Goal: Information Seeking & Learning: Learn about a topic

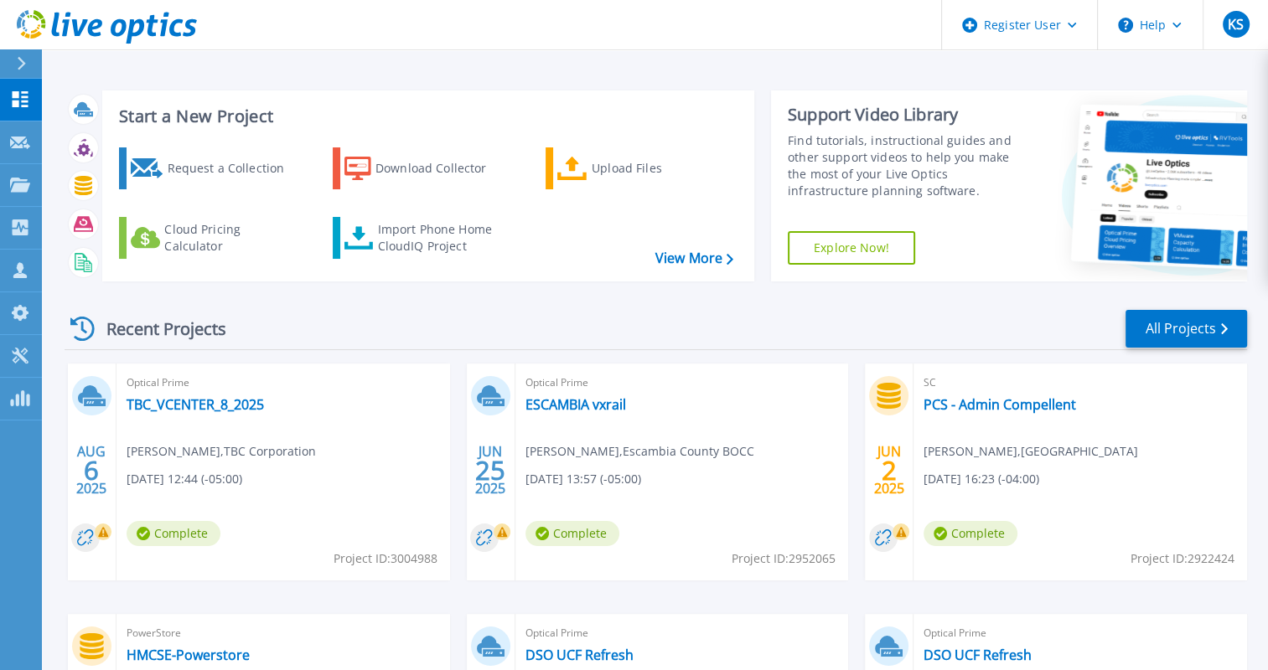
scroll to position [56, 0]
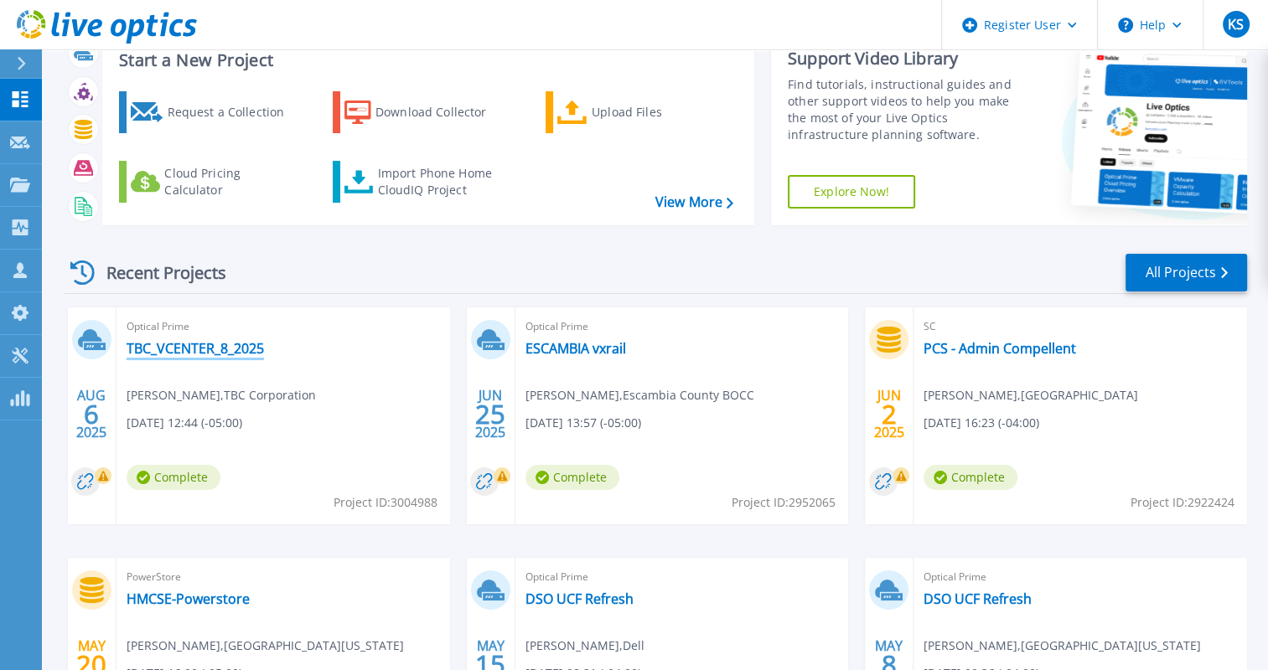
click at [242, 347] on link "TBC_VCENTER_8_2025" at bounding box center [195, 348] width 137 height 17
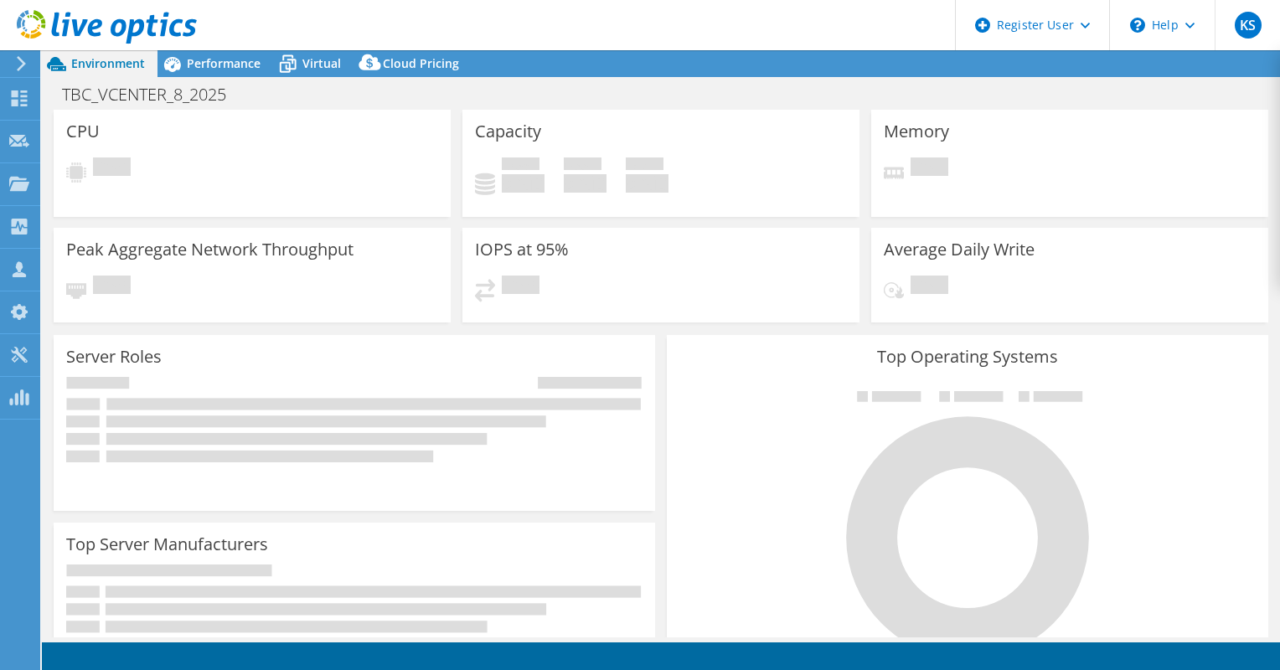
select select "USD"
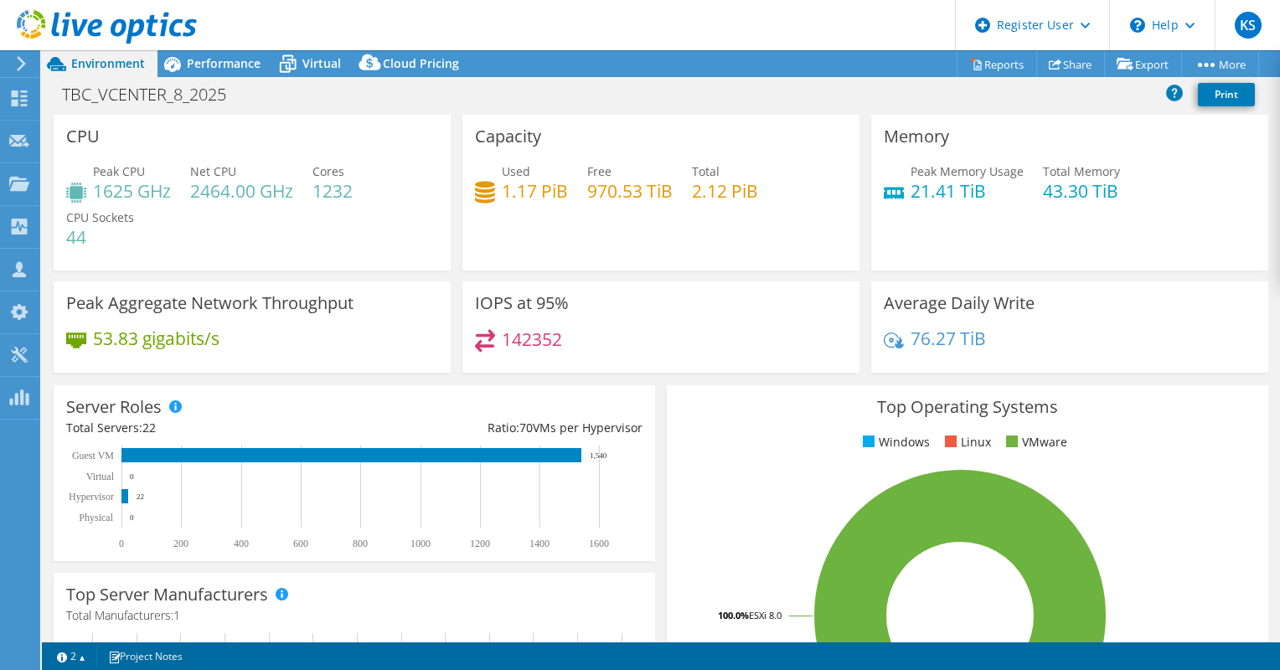
click at [369, 393] on div "Server Roles Physical Servers represent bare metal servers that were targets of…" at bounding box center [355, 473] width 602 height 176
click at [239, 70] on span "Performance" at bounding box center [224, 63] width 74 height 16
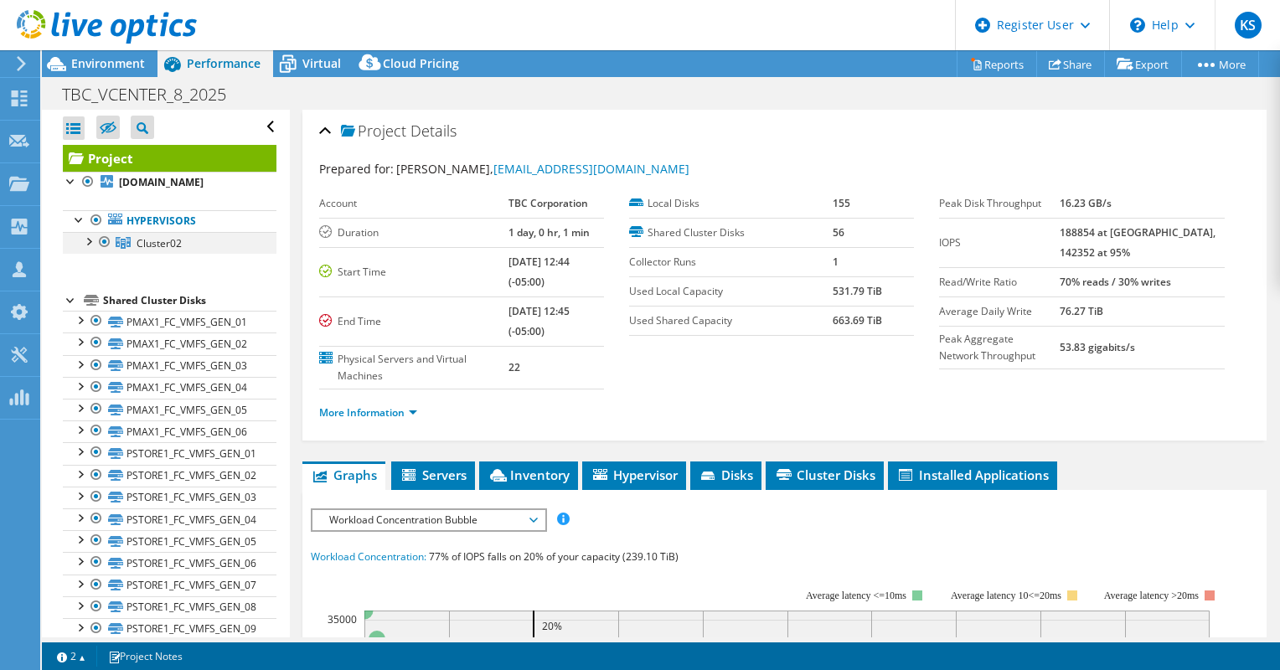
click at [87, 235] on div at bounding box center [88, 240] width 17 height 17
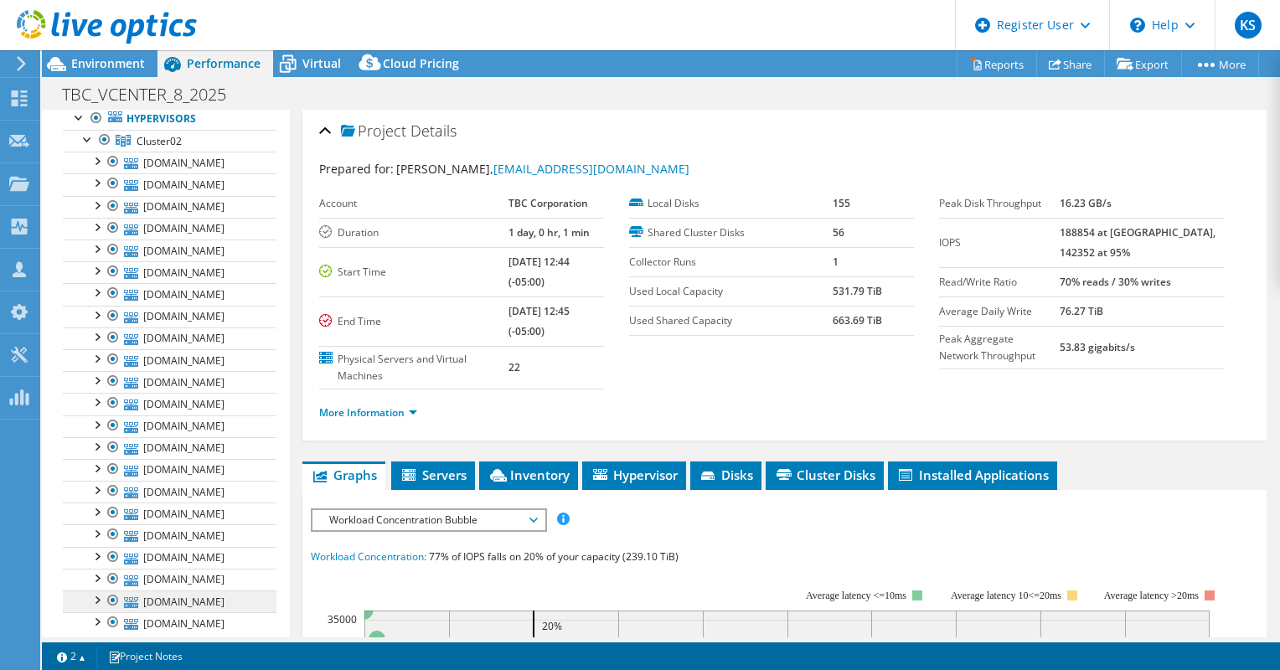
scroll to position [117, 0]
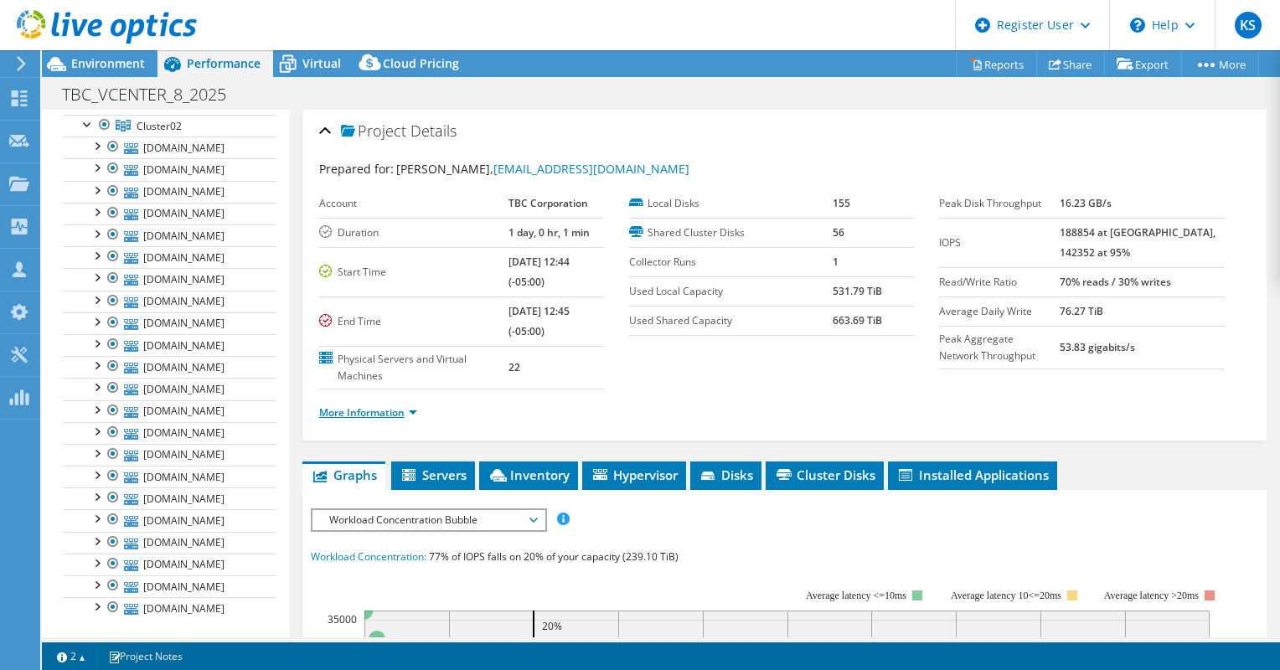
click at [406, 406] on link "More Information" at bounding box center [368, 413] width 98 height 14
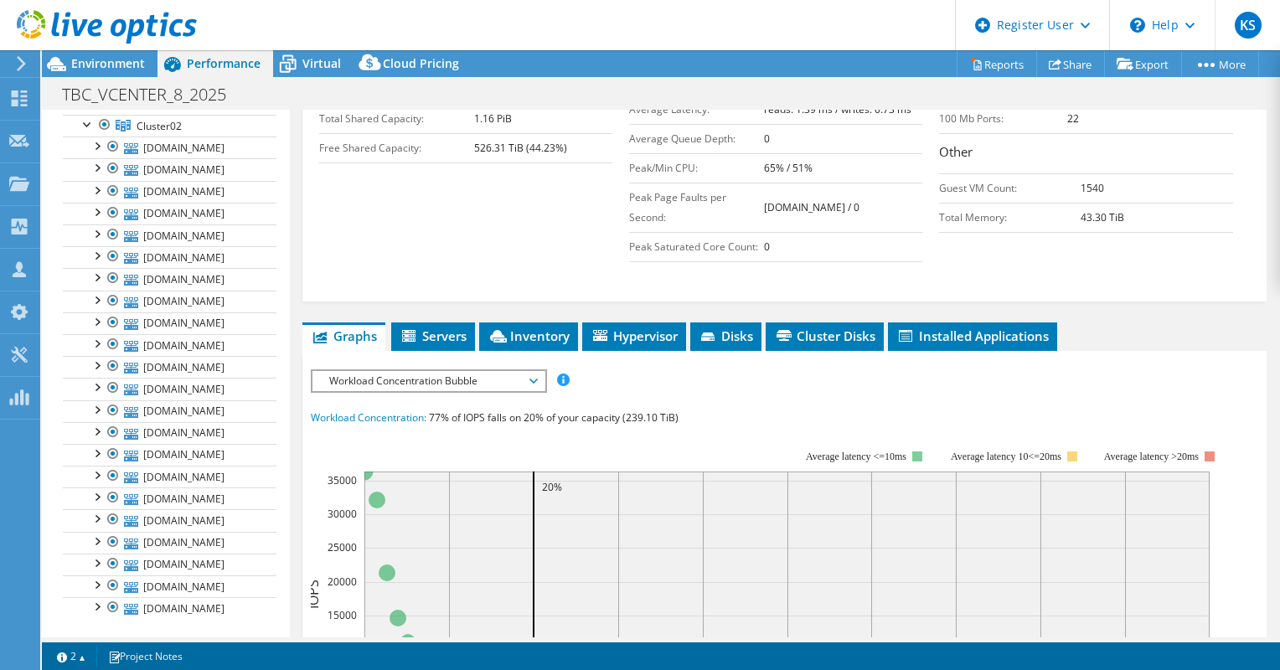
scroll to position [425, 0]
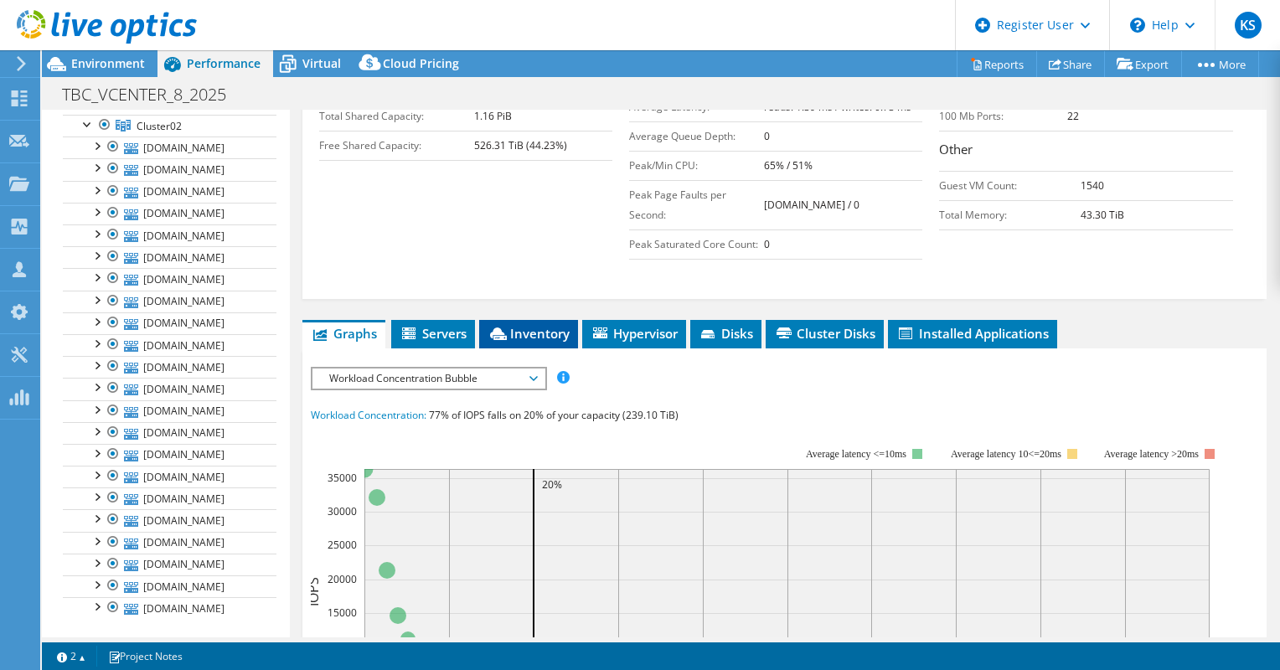
click at [523, 329] on span "Inventory" at bounding box center [529, 333] width 82 height 17
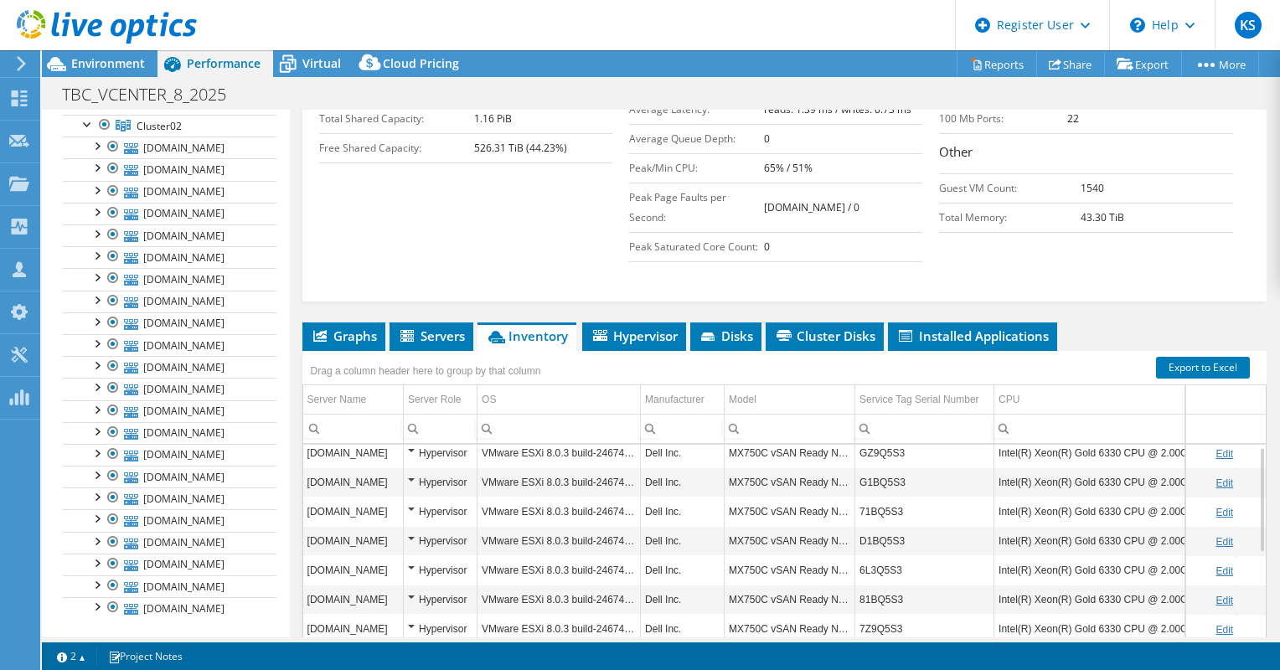
scroll to position [6, 0]
click at [878, 447] on td "GZ9Q5S3" at bounding box center [925, 454] width 139 height 29
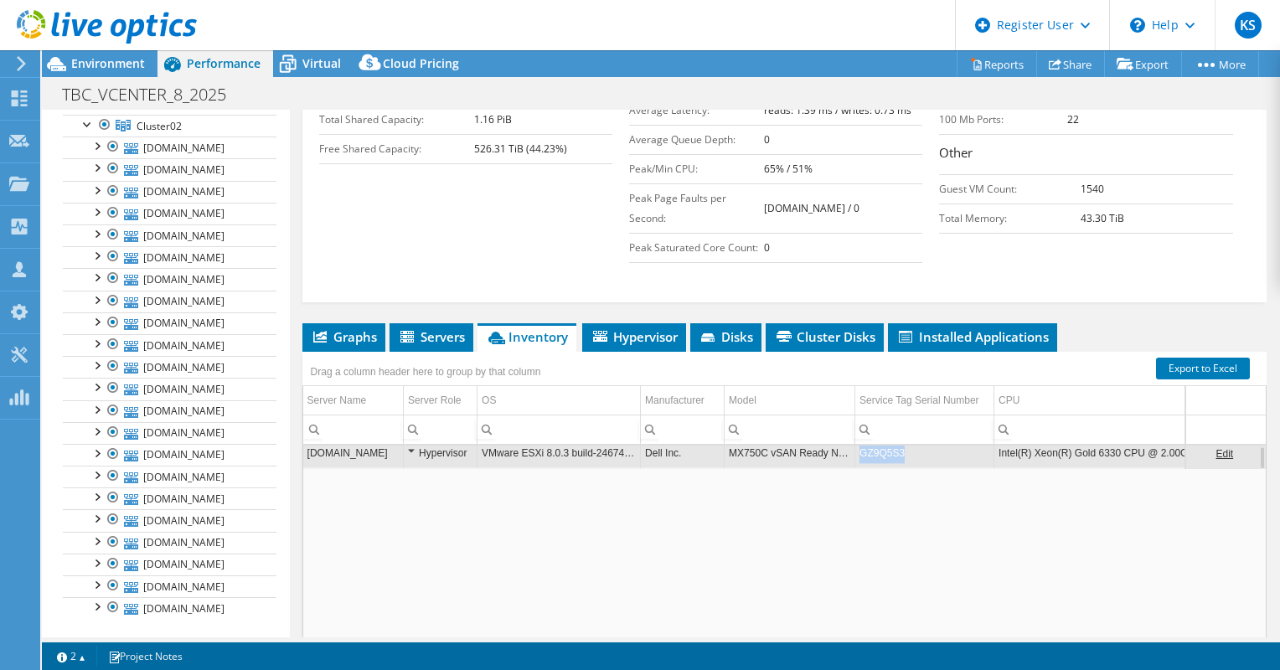
click at [878, 447] on td "GZ9Q5S3" at bounding box center [925, 453] width 139 height 29
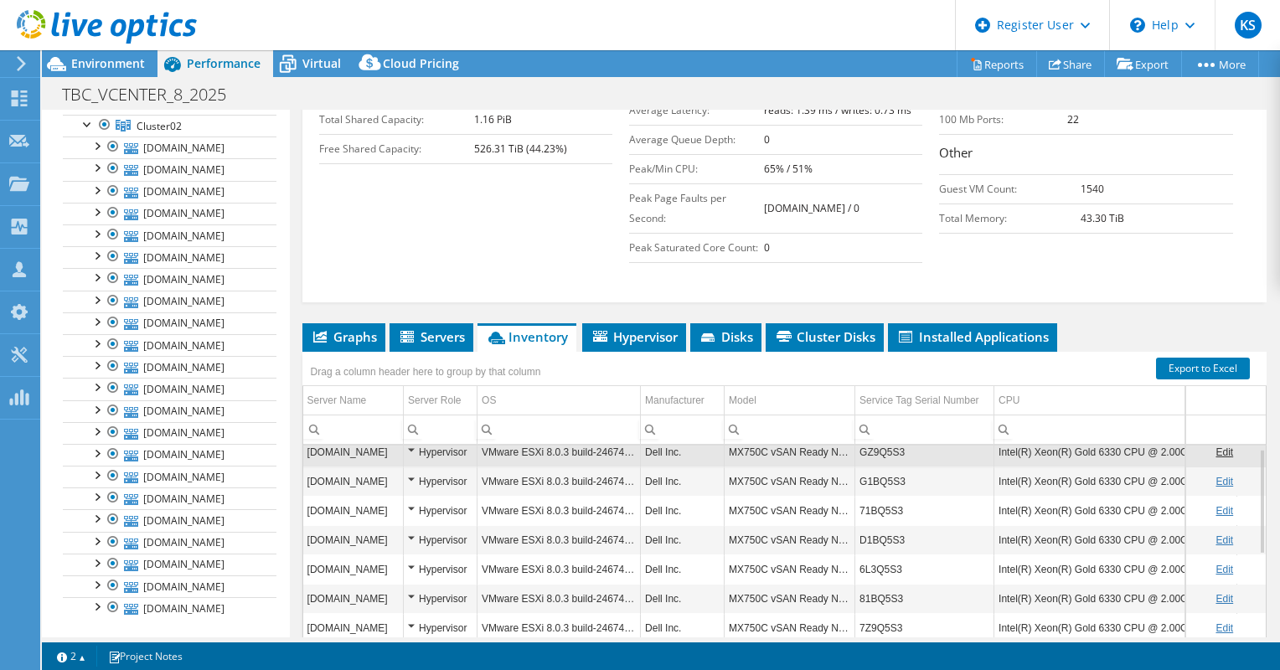
click at [878, 447] on td "GZ9Q5S3" at bounding box center [925, 452] width 139 height 29
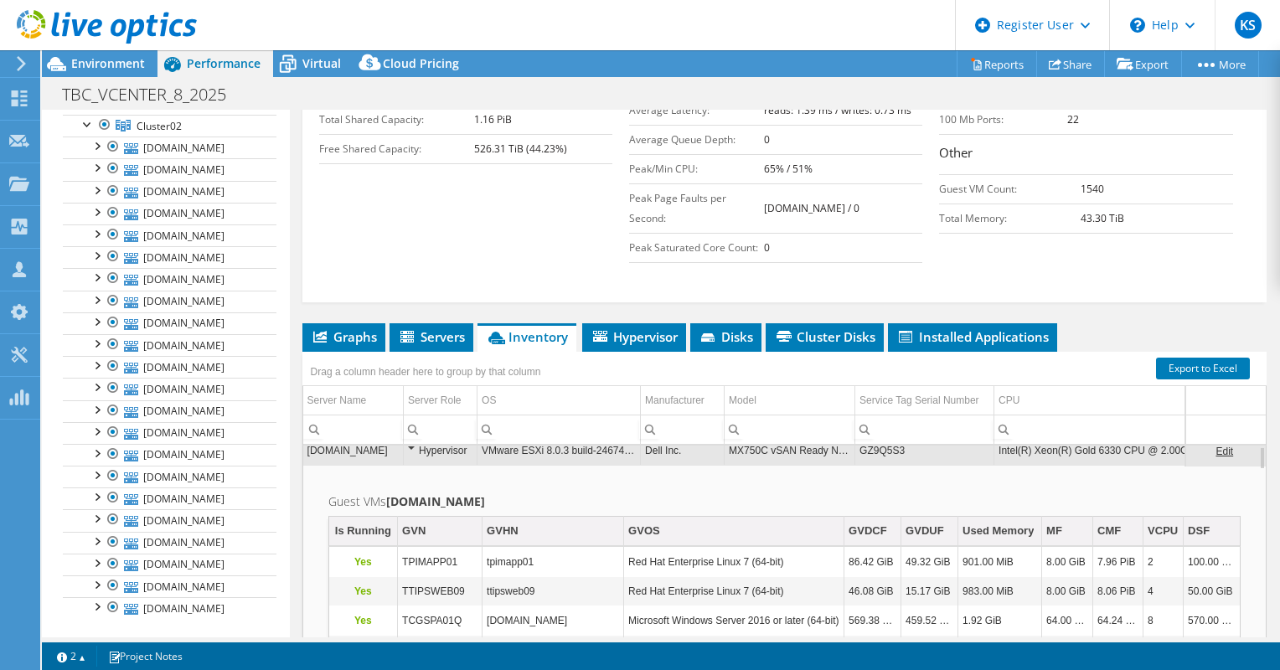
click at [878, 447] on td "GZ9Q5S3" at bounding box center [925, 450] width 139 height 29
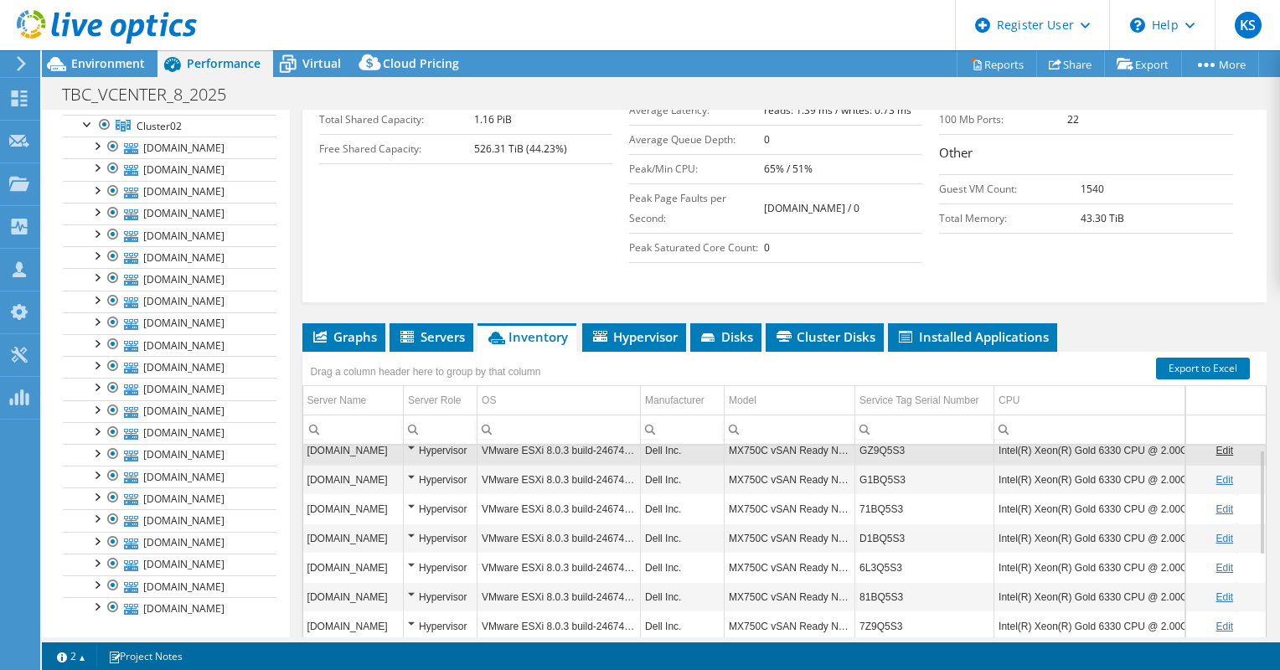
click at [878, 447] on td "GZ9Q5S3" at bounding box center [925, 450] width 139 height 29
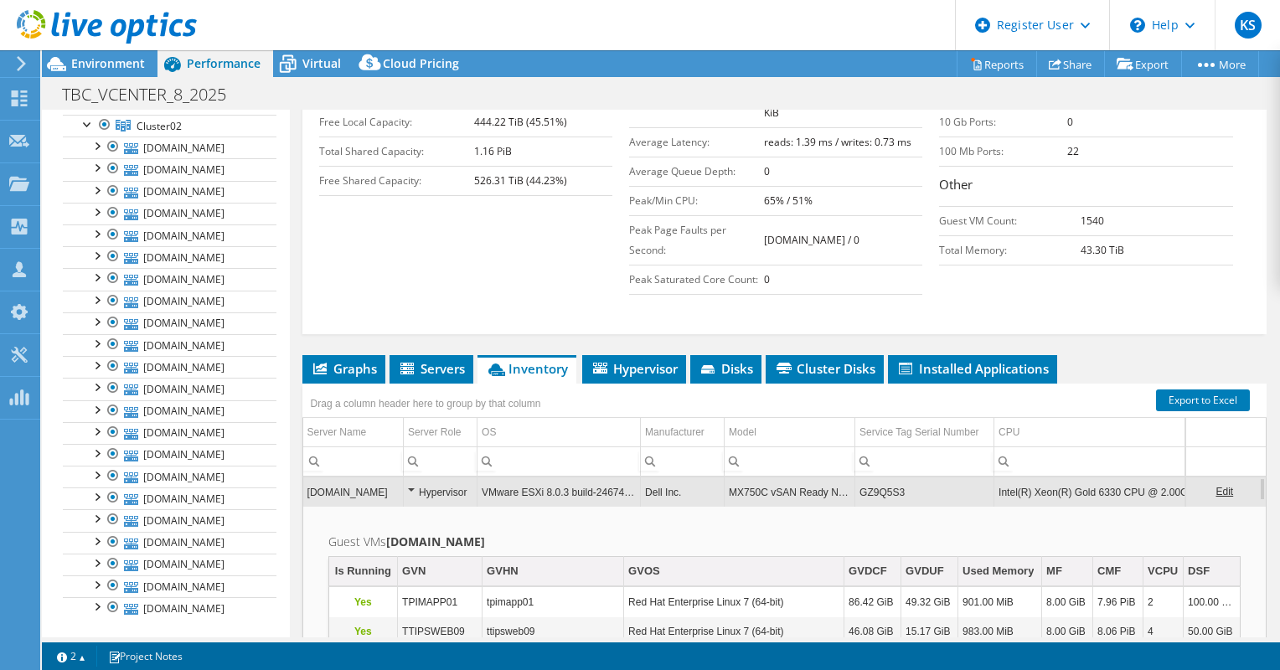
scroll to position [430, 0]
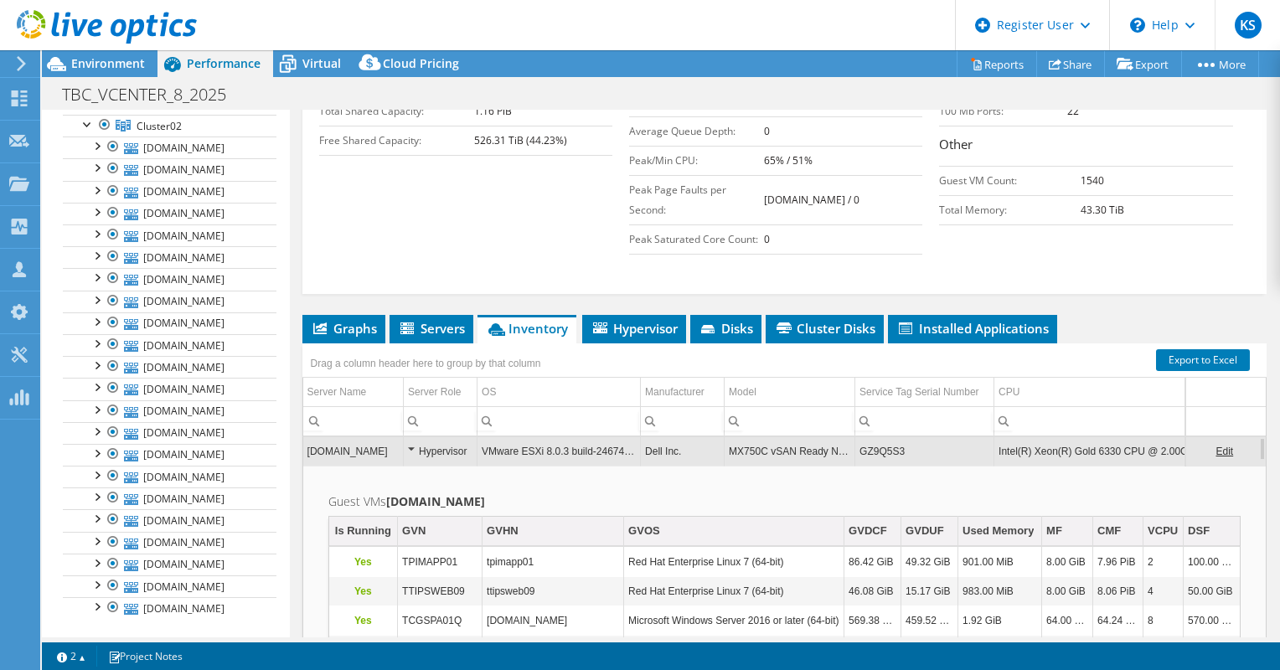
click at [644, 446] on td "Dell Inc." at bounding box center [683, 451] width 84 height 29
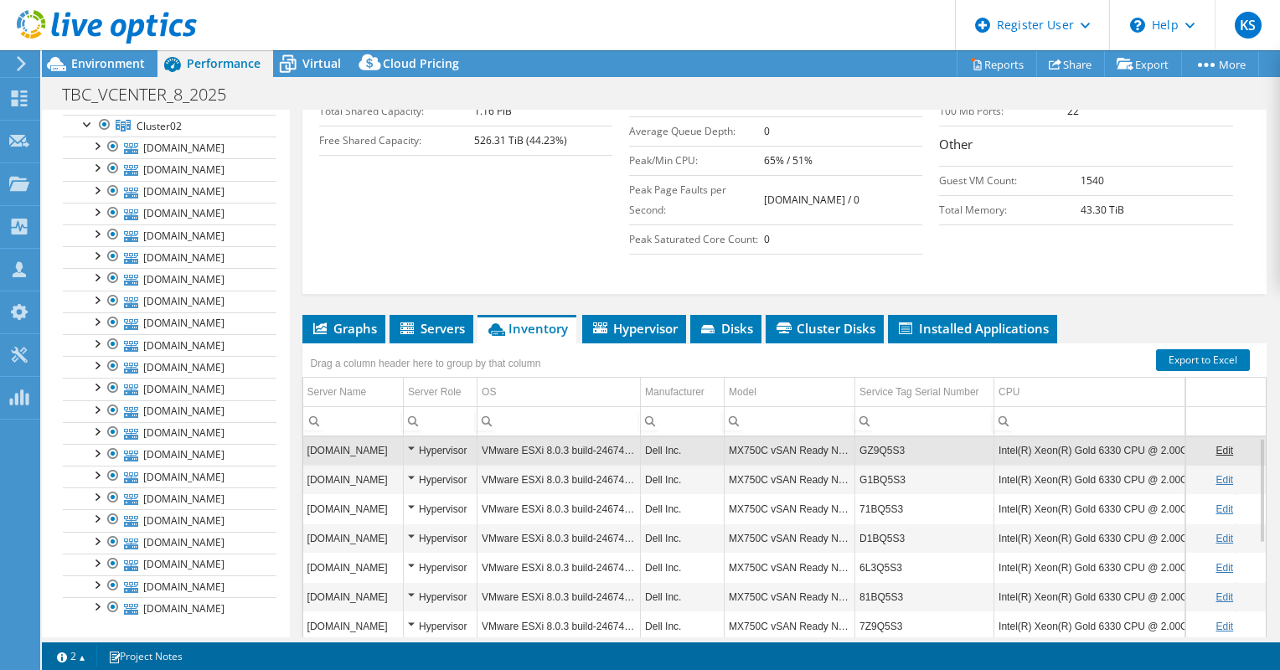
scroll to position [2, 0]
drag, startPoint x: 903, startPoint y: 443, endPoint x: 858, endPoint y: 443, distance: 44.4
click at [858, 443] on td "GZ9Q5S3" at bounding box center [925, 450] width 139 height 29
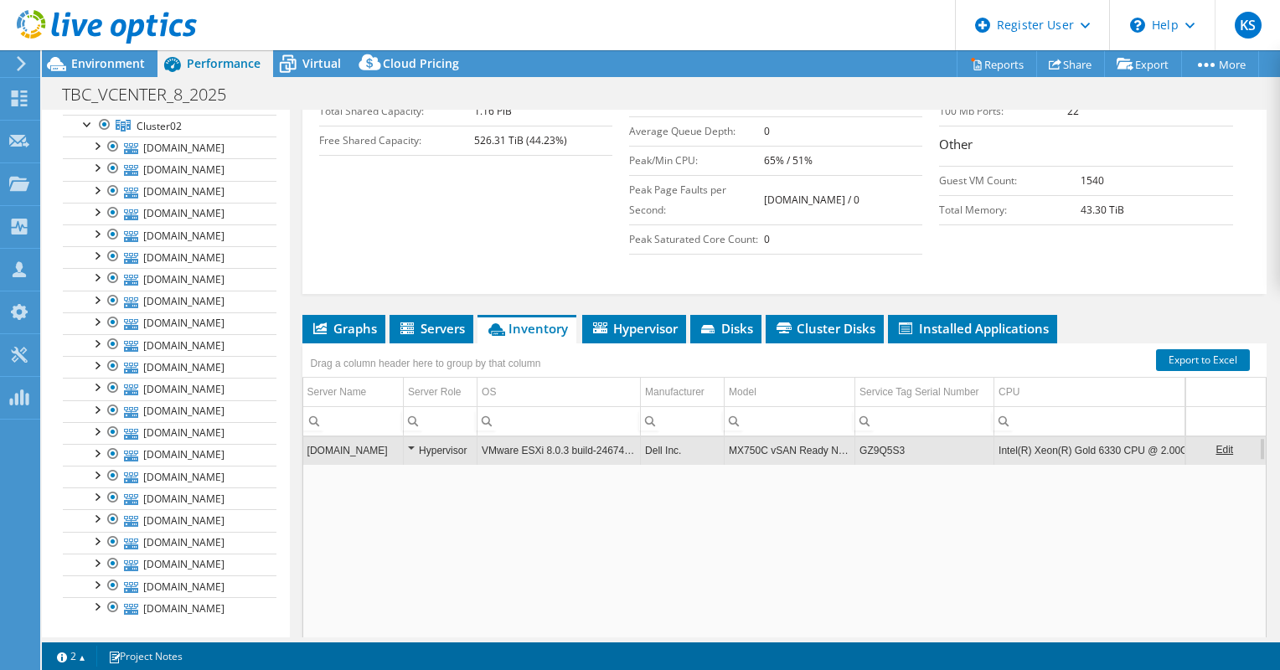
scroll to position [3, 0]
copy td "GZ9Q5S3"
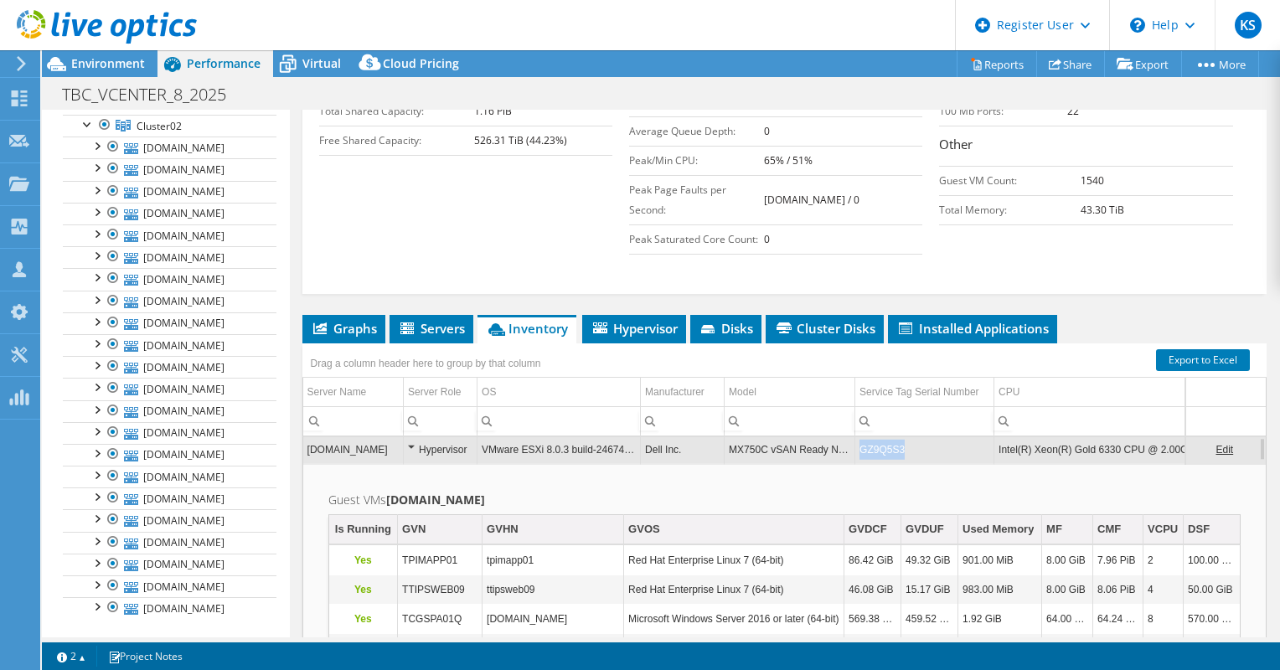
drag, startPoint x: 861, startPoint y: 444, endPoint x: 903, endPoint y: 447, distance: 42.8
click at [903, 447] on td "GZ9Q5S3" at bounding box center [925, 449] width 139 height 29
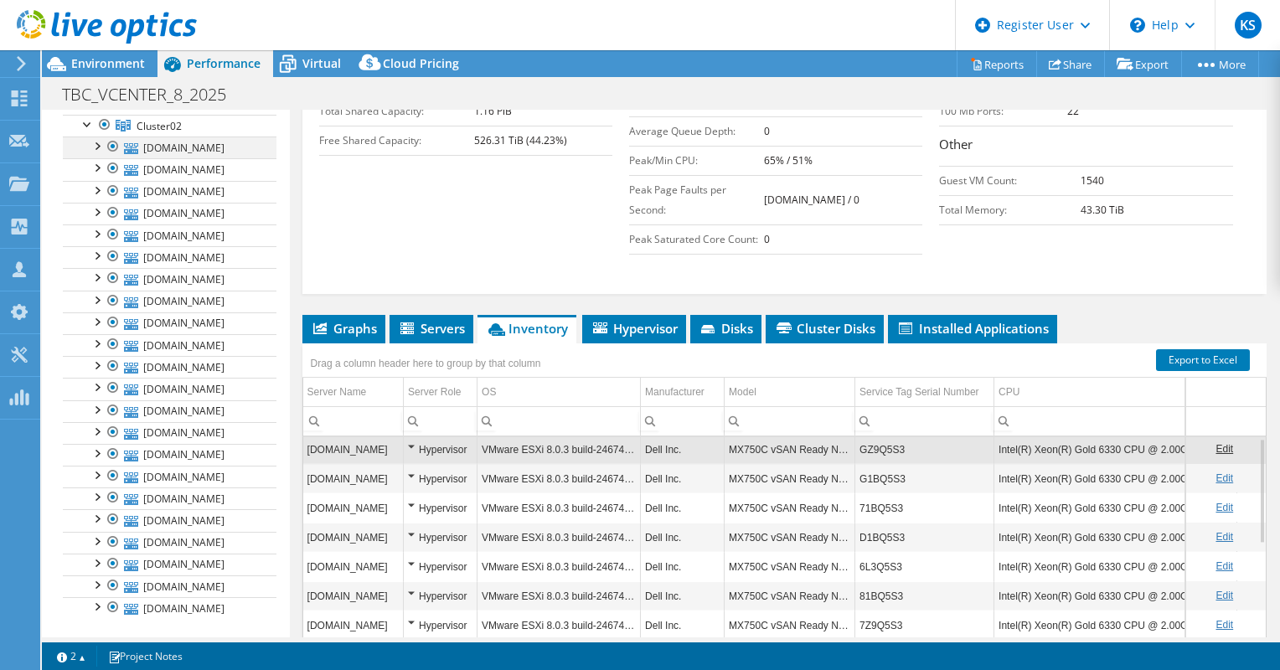
click at [93, 146] on div at bounding box center [96, 145] width 17 height 17
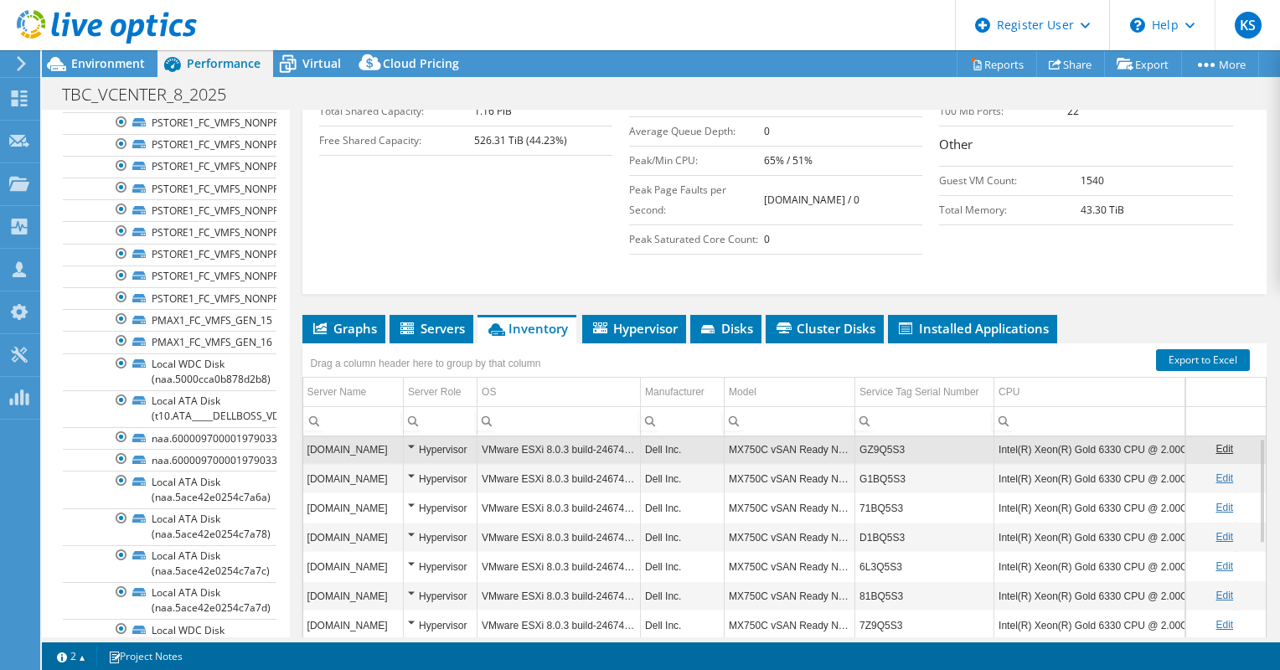
scroll to position [1110, 0]
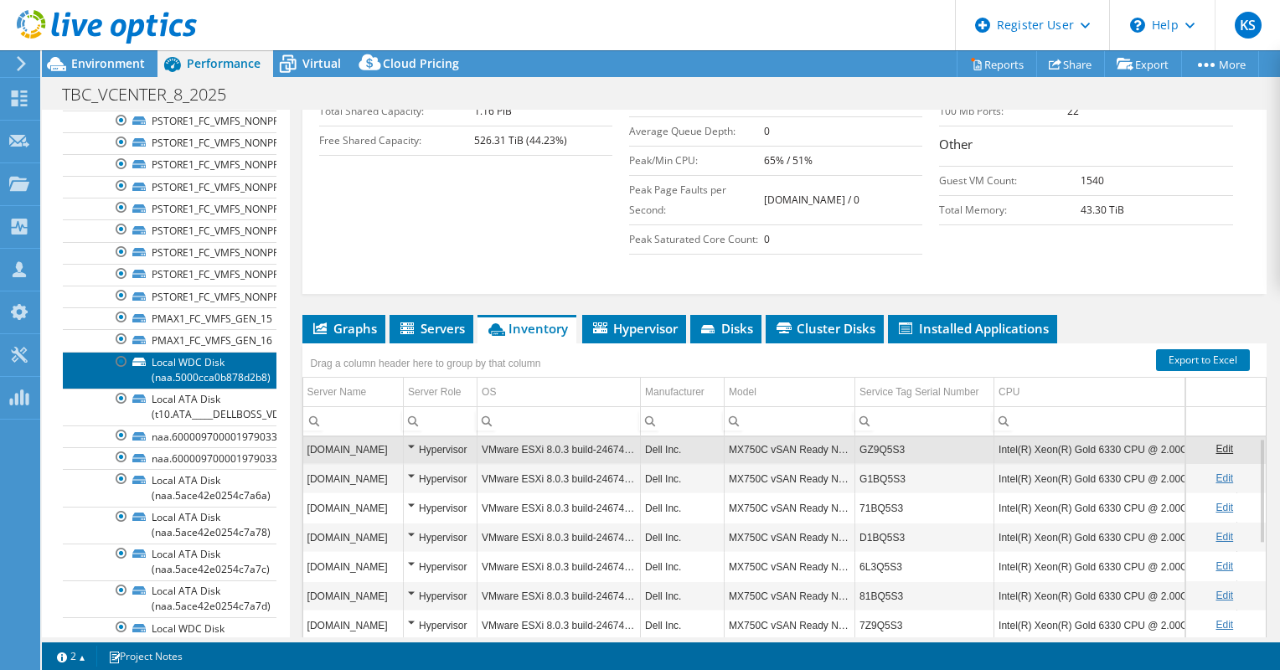
click at [179, 355] on link "Local WDC Disk (naa.5000cca0b878d2b8)" at bounding box center [170, 370] width 214 height 37
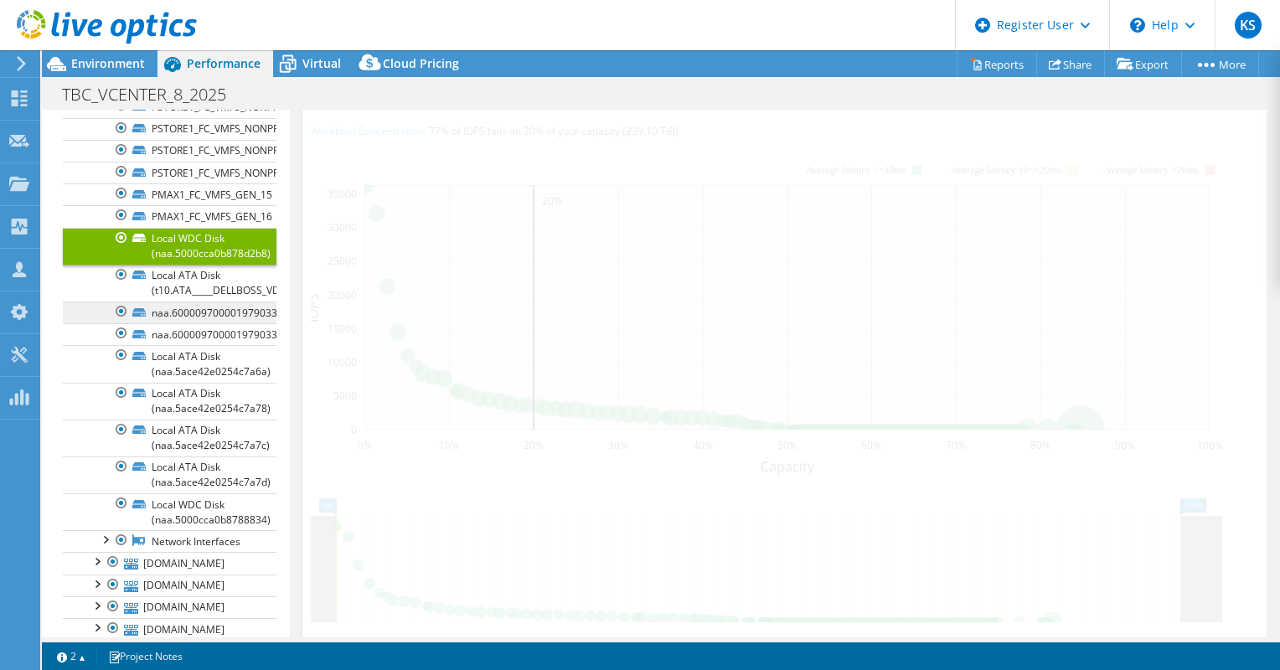
scroll to position [1235, 0]
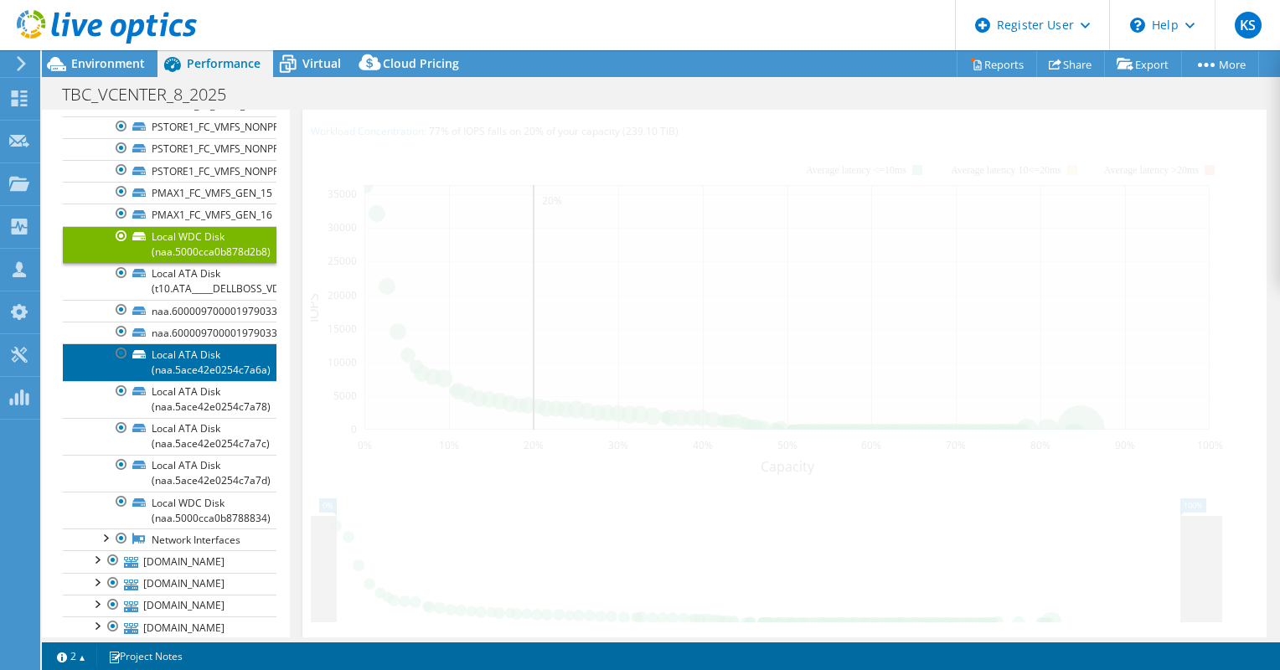
click at [218, 364] on link "Local ATA Disk (naa.5ace42e0254c7a6a)" at bounding box center [170, 362] width 214 height 37
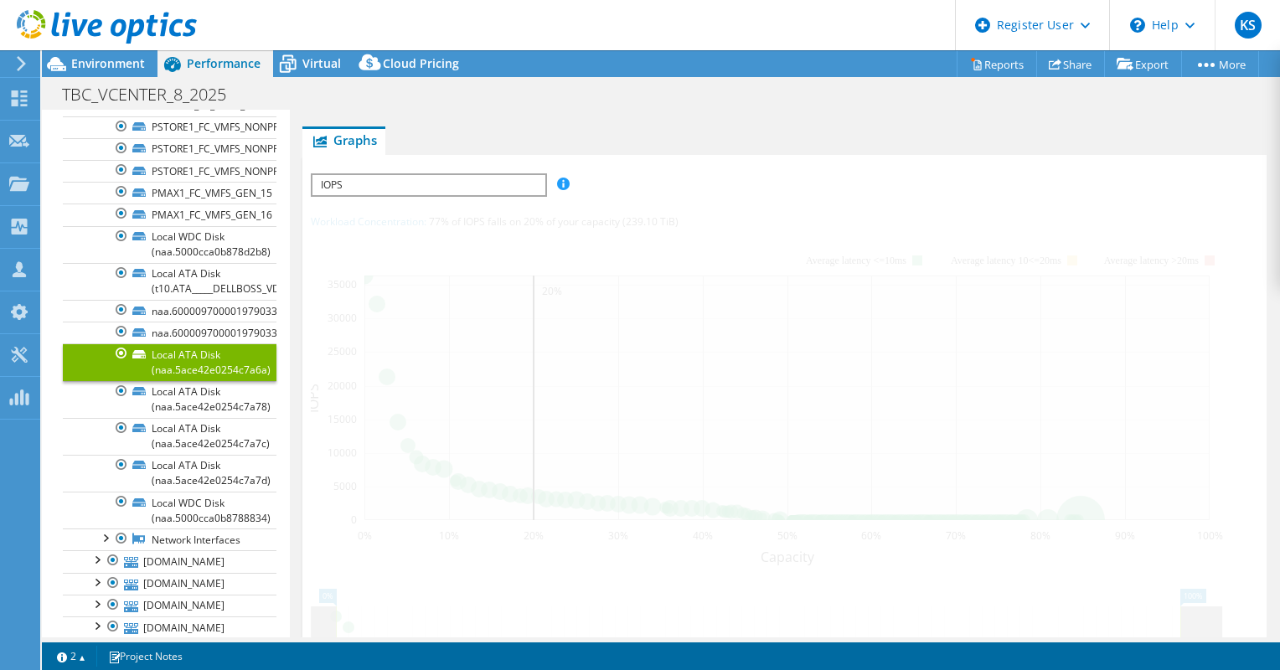
scroll to position [329, 0]
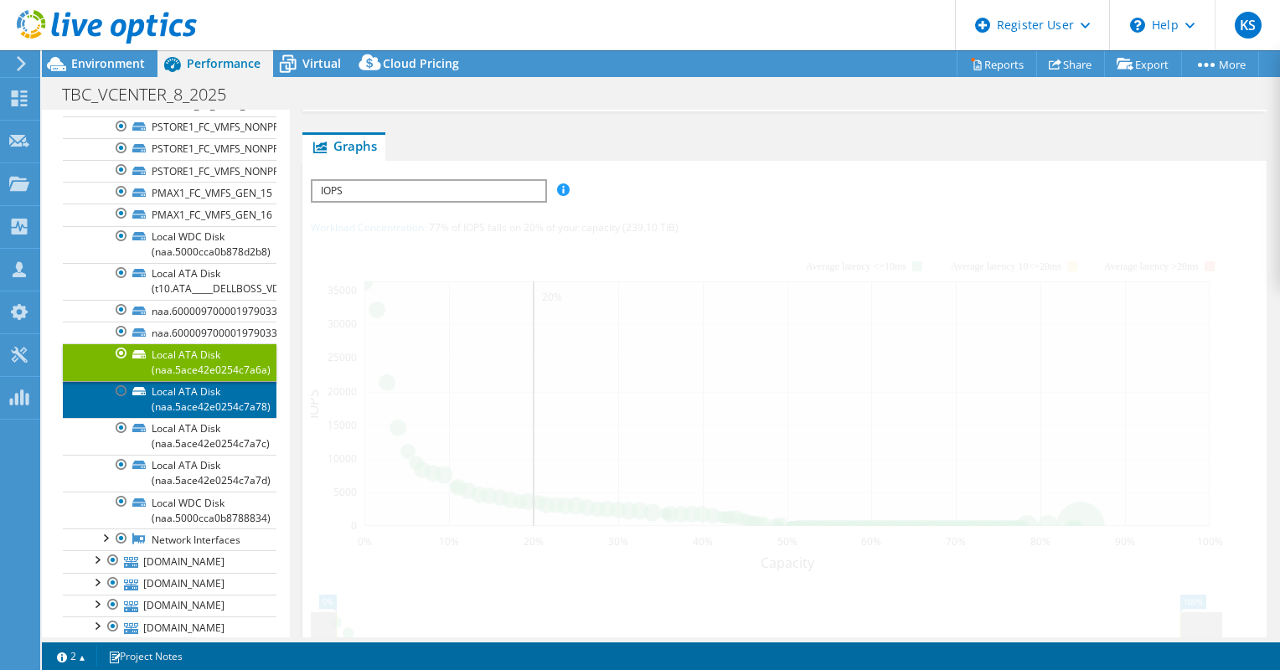
click at [183, 381] on link "Local ATA Disk (naa.5ace42e0254c7a78)" at bounding box center [170, 399] width 214 height 37
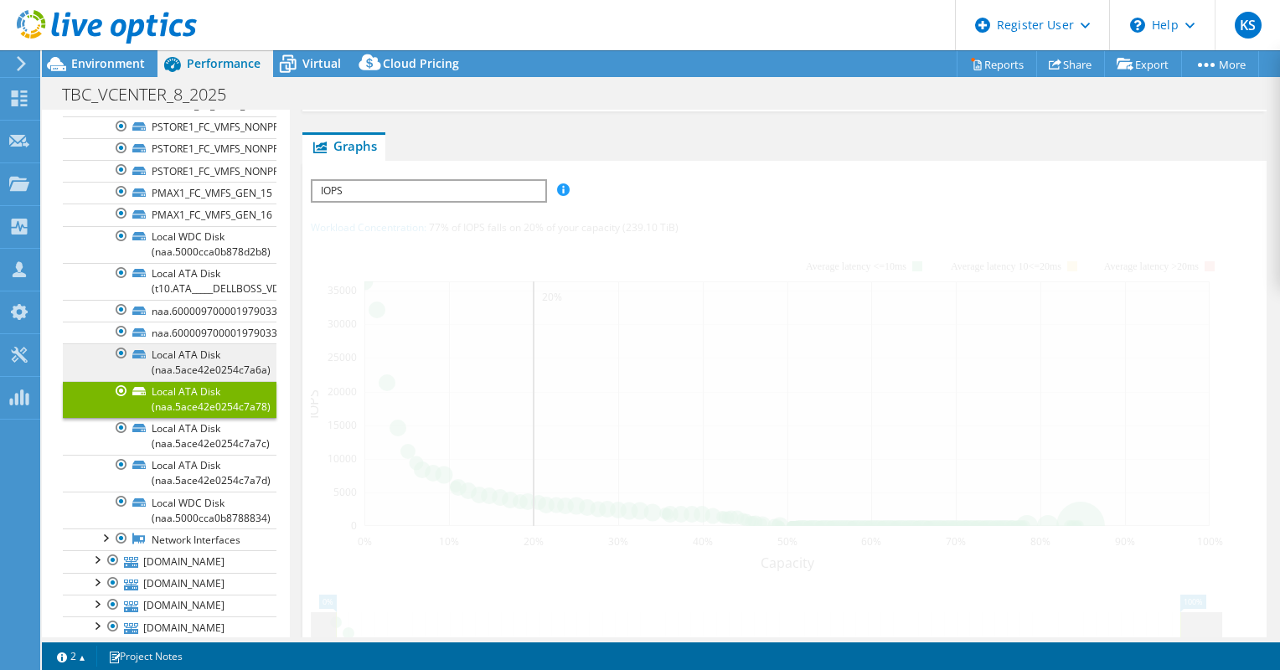
scroll to position [258, 0]
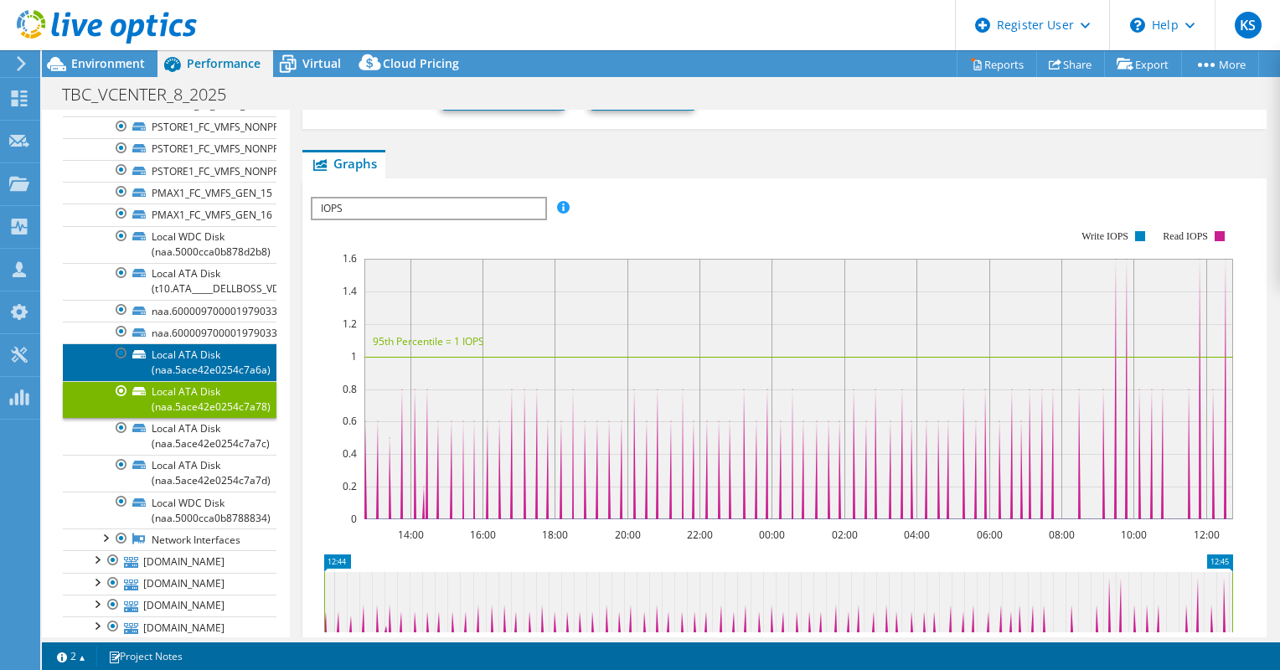
click at [194, 353] on link "Local ATA Disk (naa.5ace42e0254c7a6a)" at bounding box center [170, 362] width 214 height 37
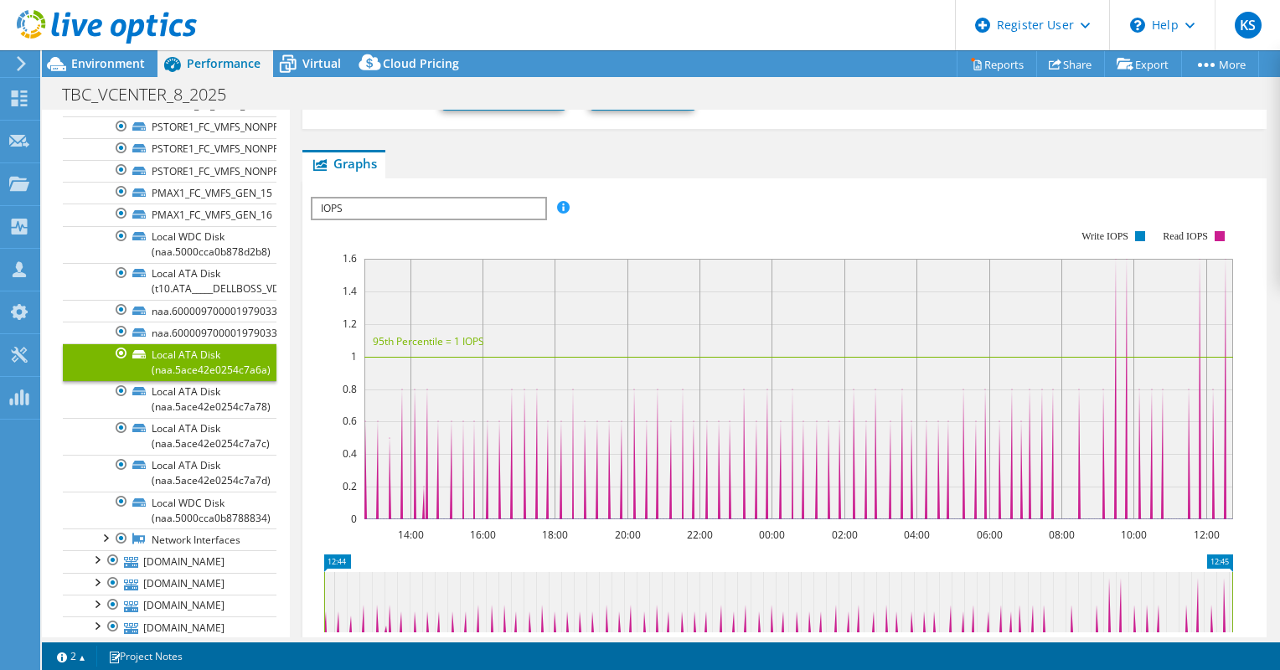
click at [367, 199] on span "IOPS" at bounding box center [429, 209] width 232 height 20
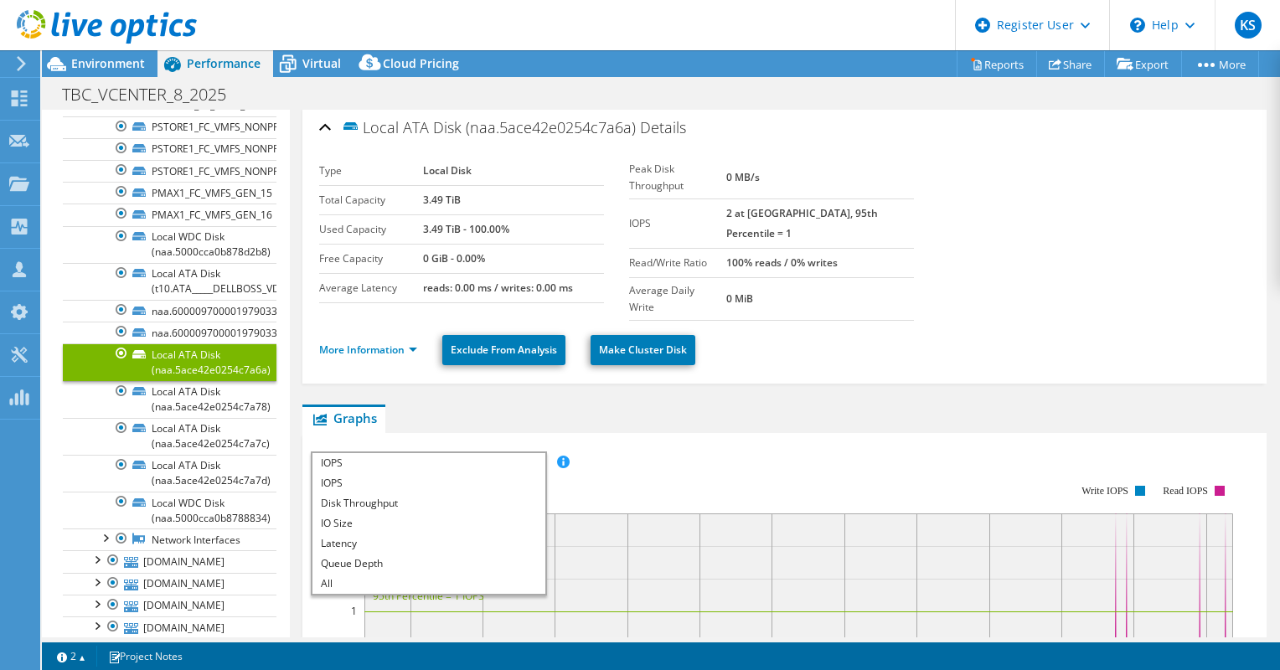
scroll to position [0, 0]
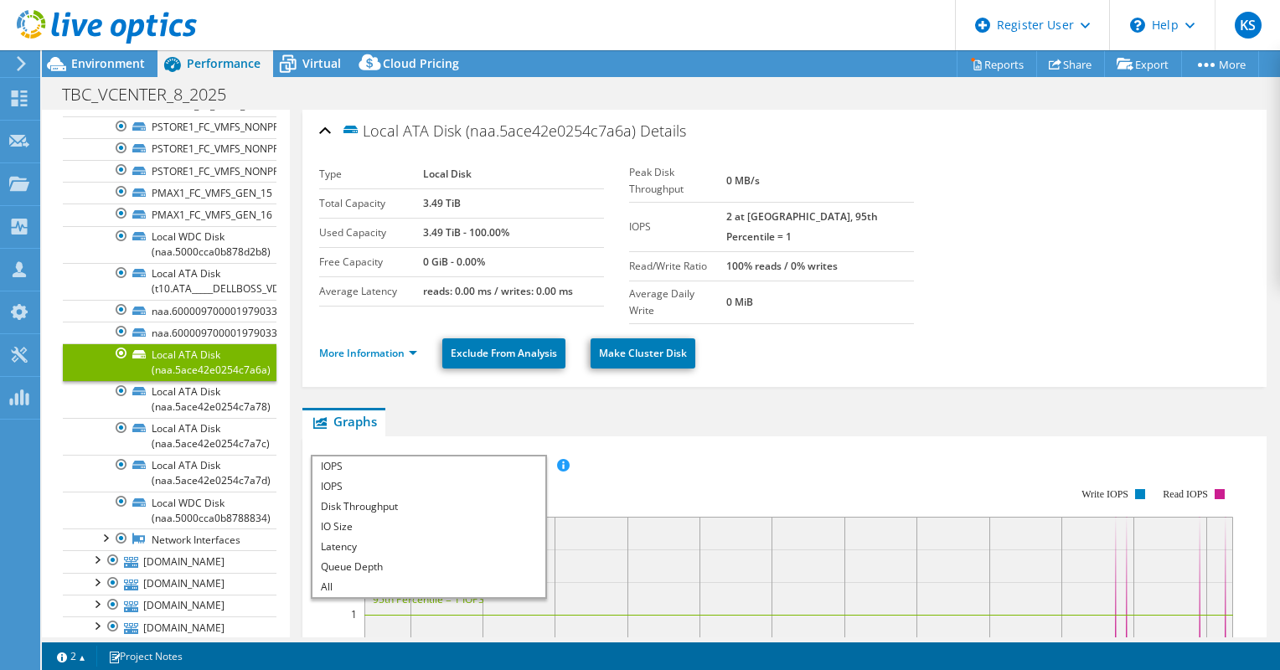
click at [712, 365] on div "Local ATA Disk (naa.5ace42e0254c7a6a) Details Type Local Disk Total Capacity 3.…" at bounding box center [785, 248] width 965 height 277
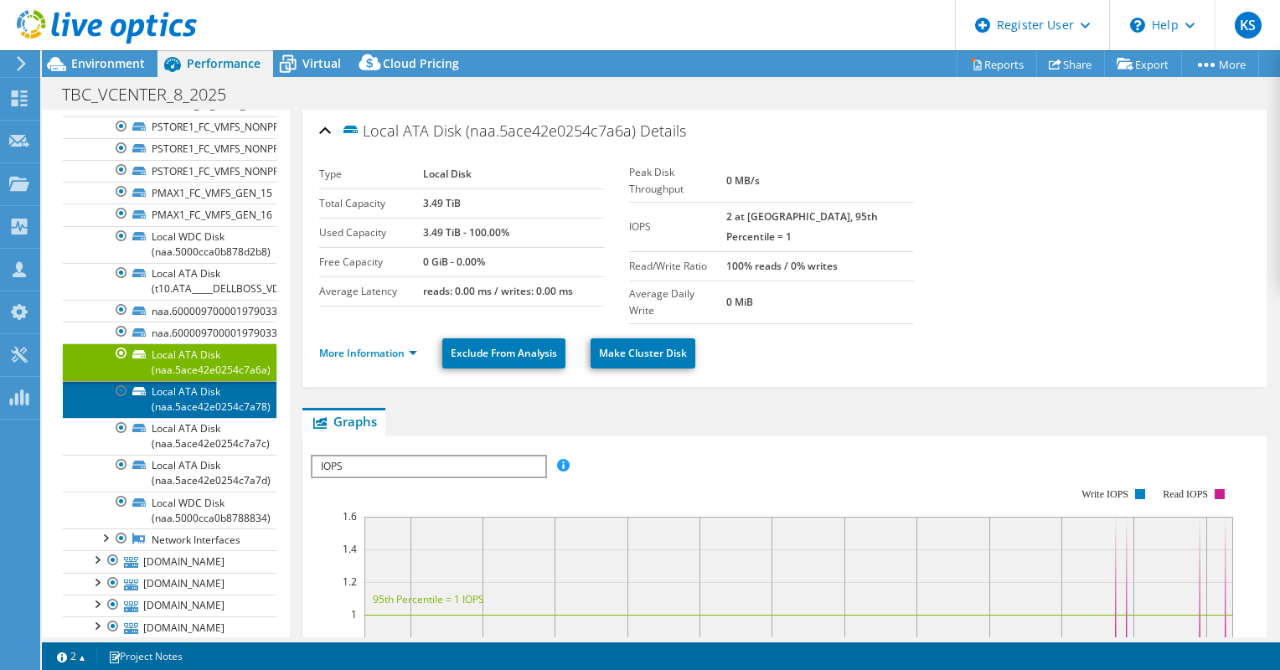
click at [188, 397] on link "Local ATA Disk (naa.5ace42e0254c7a78)" at bounding box center [170, 399] width 214 height 37
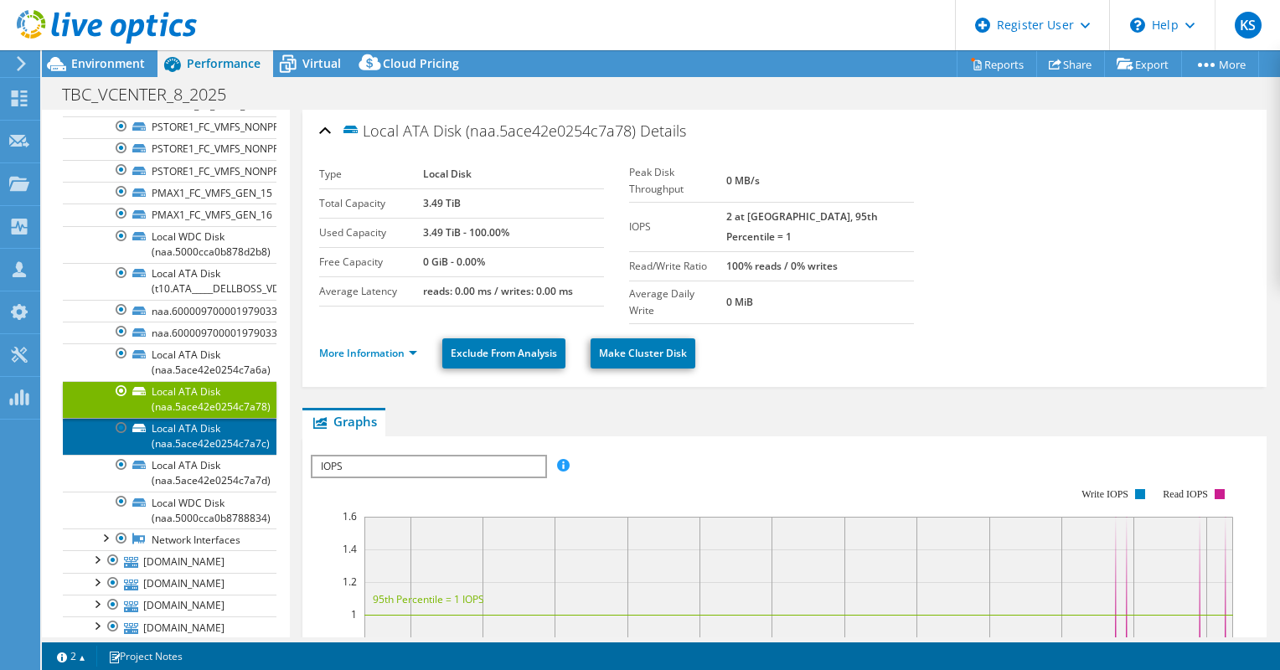
click at [199, 436] on link "Local ATA Disk (naa.5ace42e0254c7a7c)" at bounding box center [170, 436] width 214 height 37
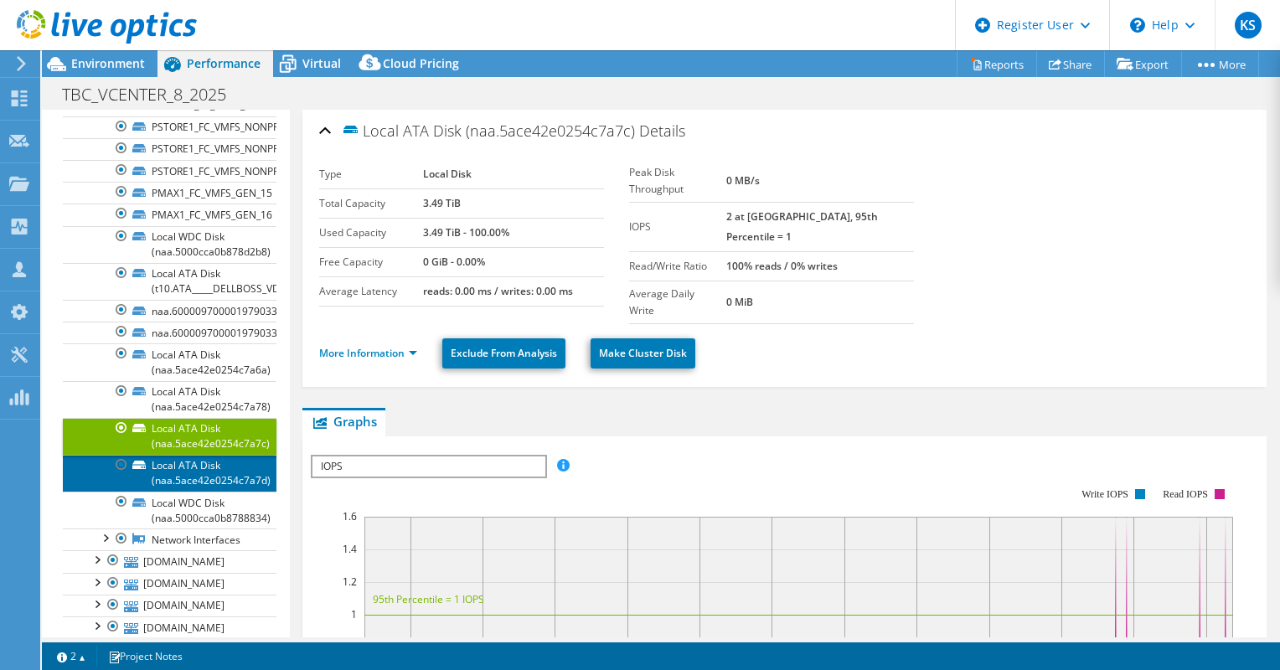
click at [197, 473] on link "Local ATA Disk (naa.5ace42e0254c7a7d)" at bounding box center [170, 473] width 214 height 37
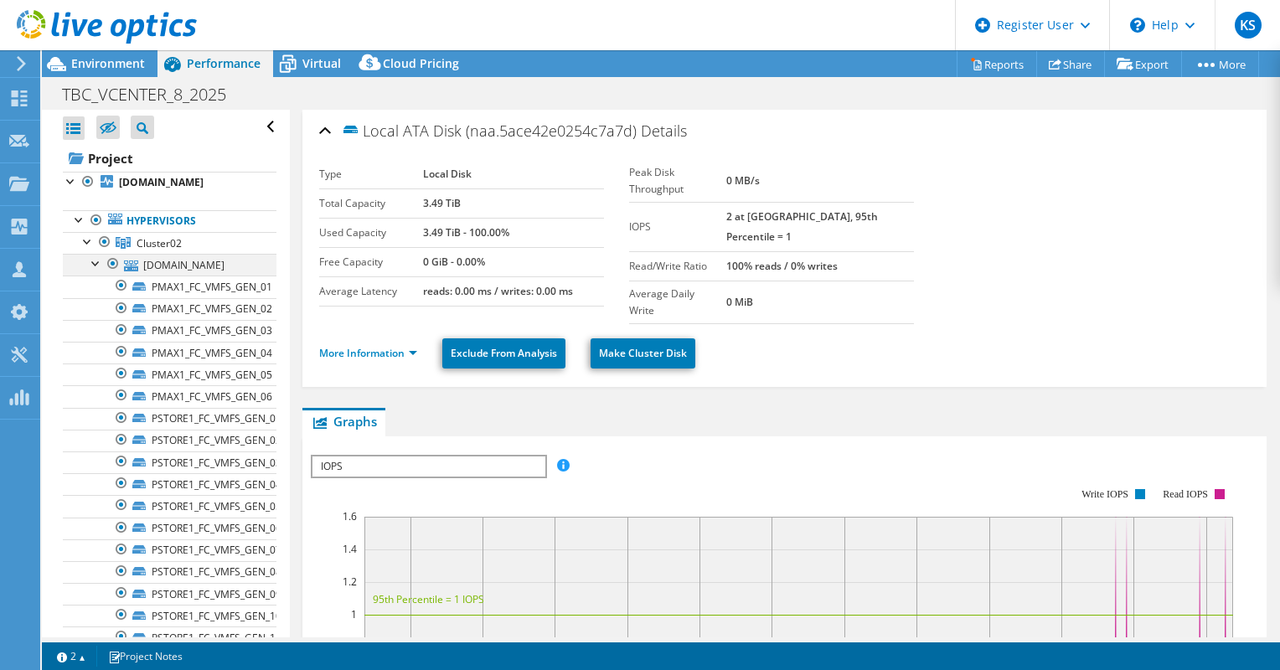
click at [91, 261] on div at bounding box center [96, 262] width 17 height 17
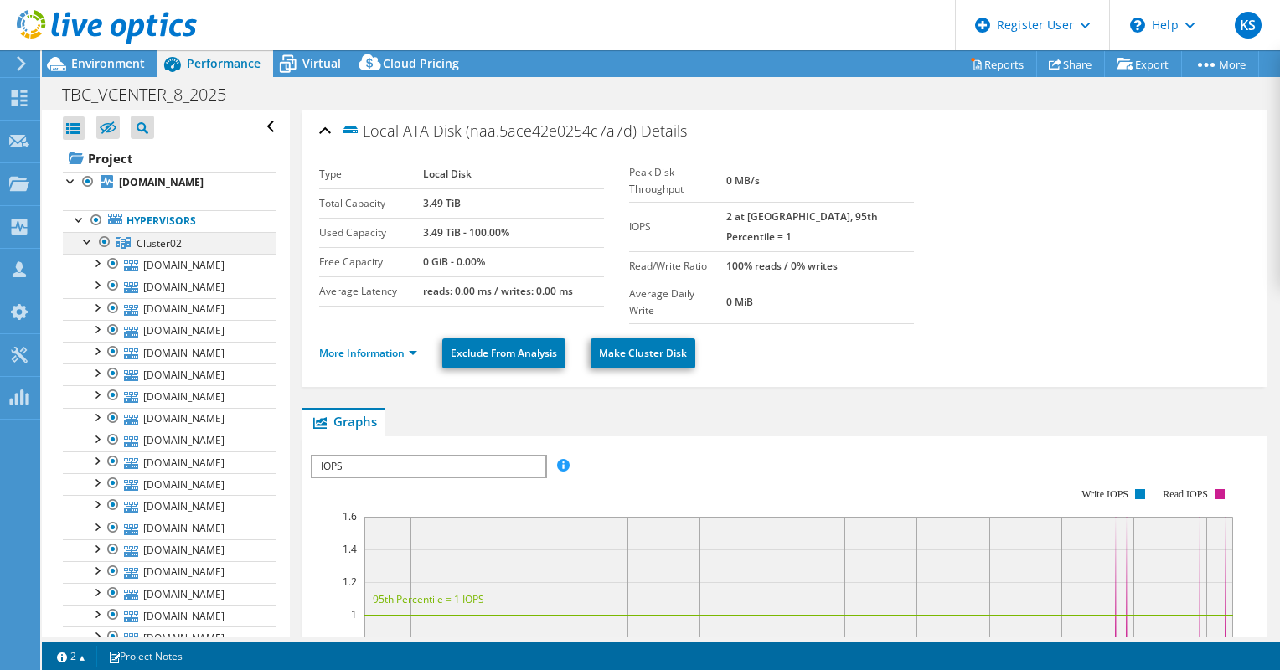
click at [91, 237] on div at bounding box center [88, 240] width 17 height 17
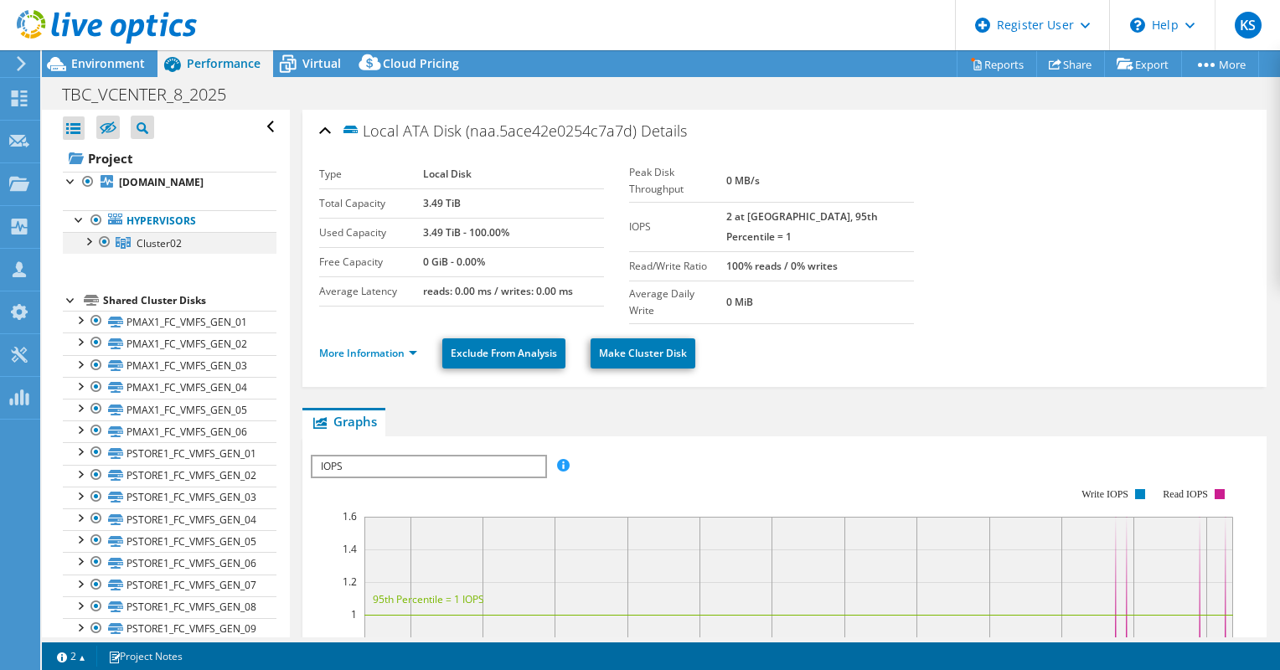
click at [91, 237] on div at bounding box center [88, 240] width 17 height 17
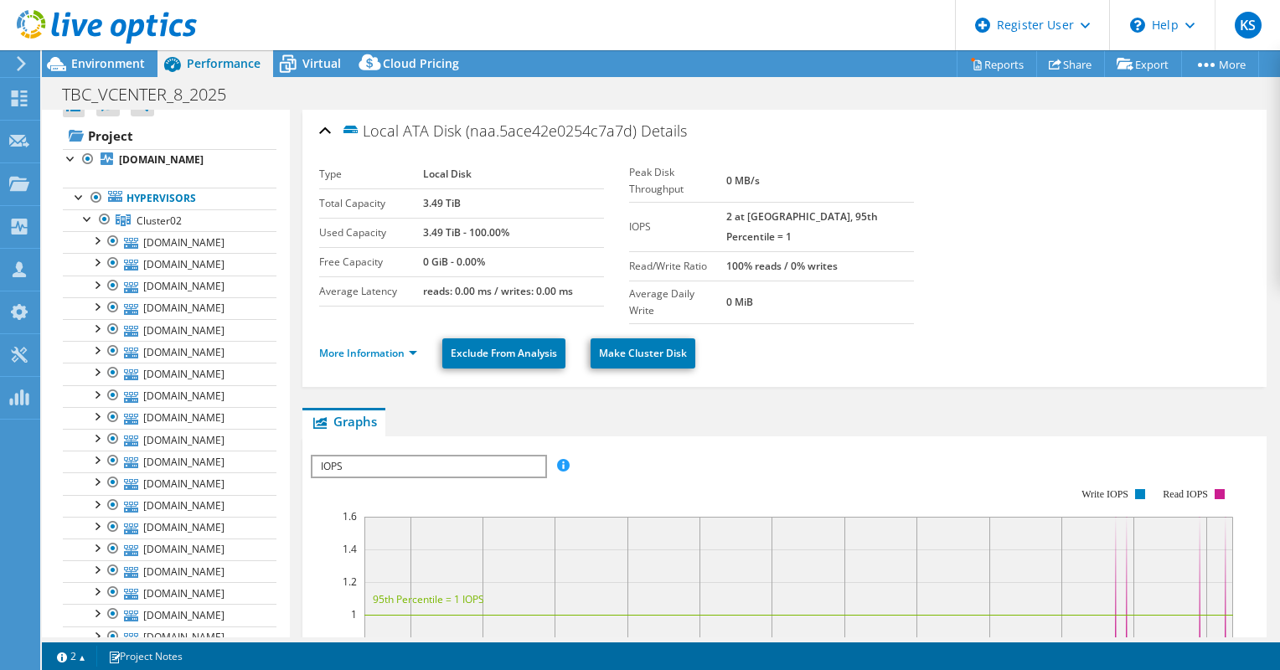
scroll to position [19, 0]
click at [114, 65] on span "Environment" at bounding box center [108, 63] width 74 height 16
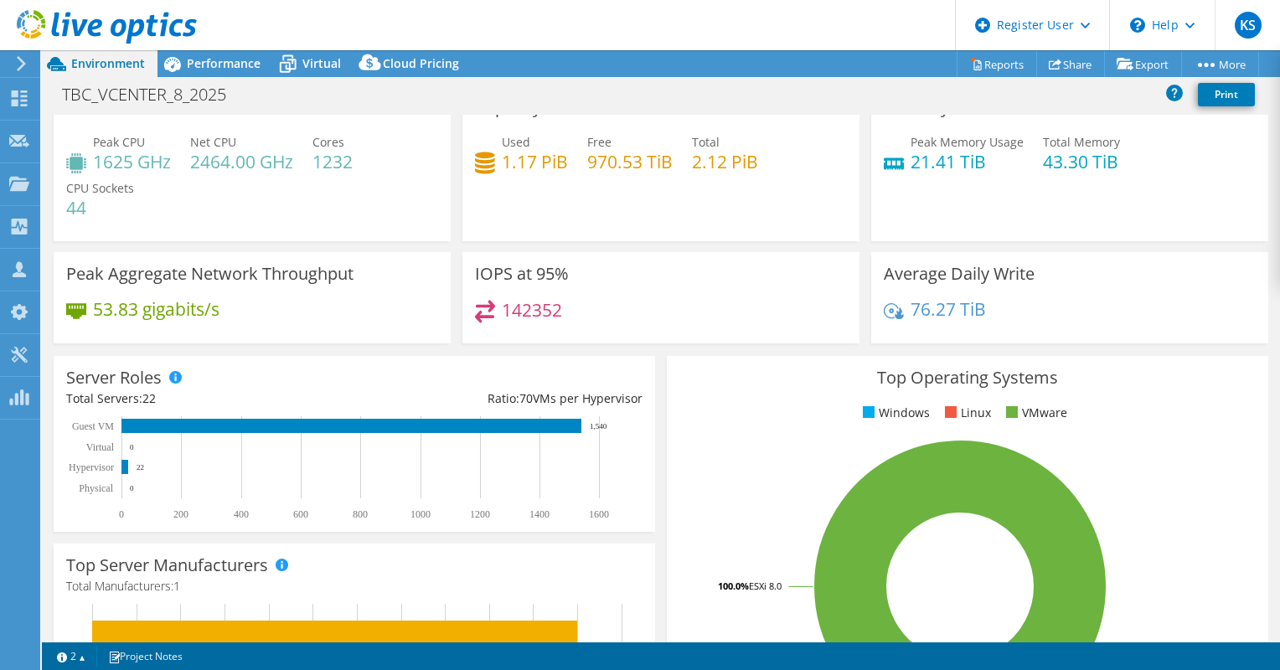
scroll to position [0, 0]
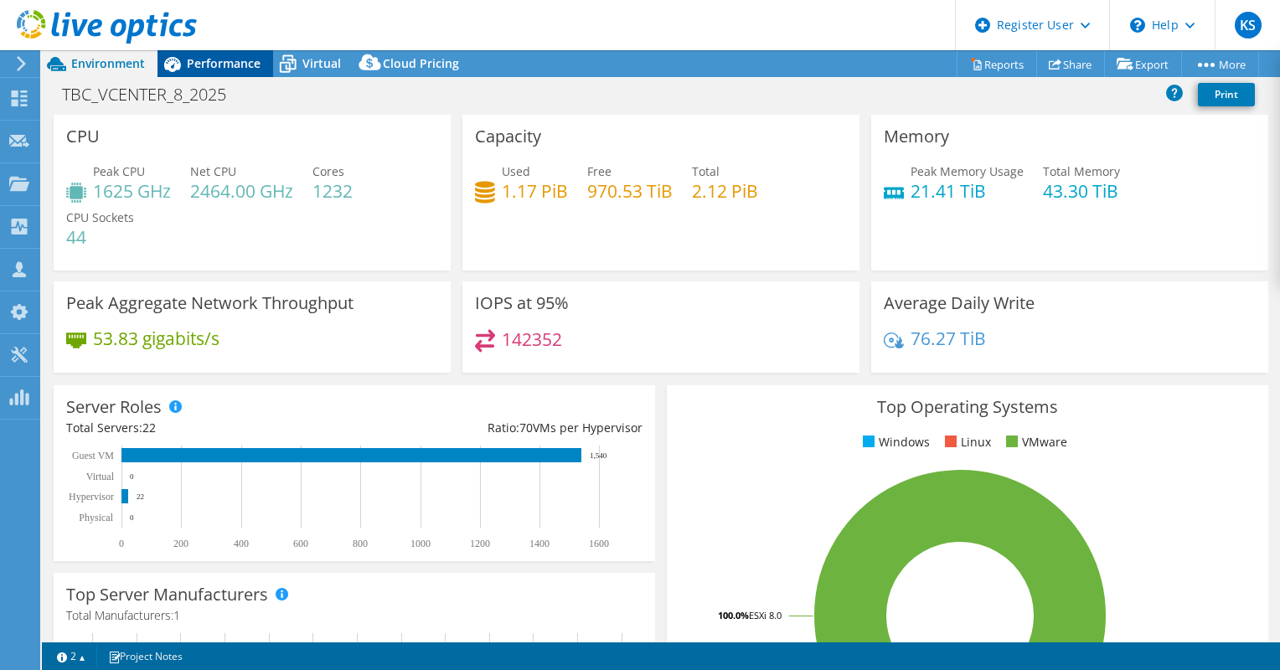
click at [238, 62] on span "Performance" at bounding box center [224, 63] width 74 height 16
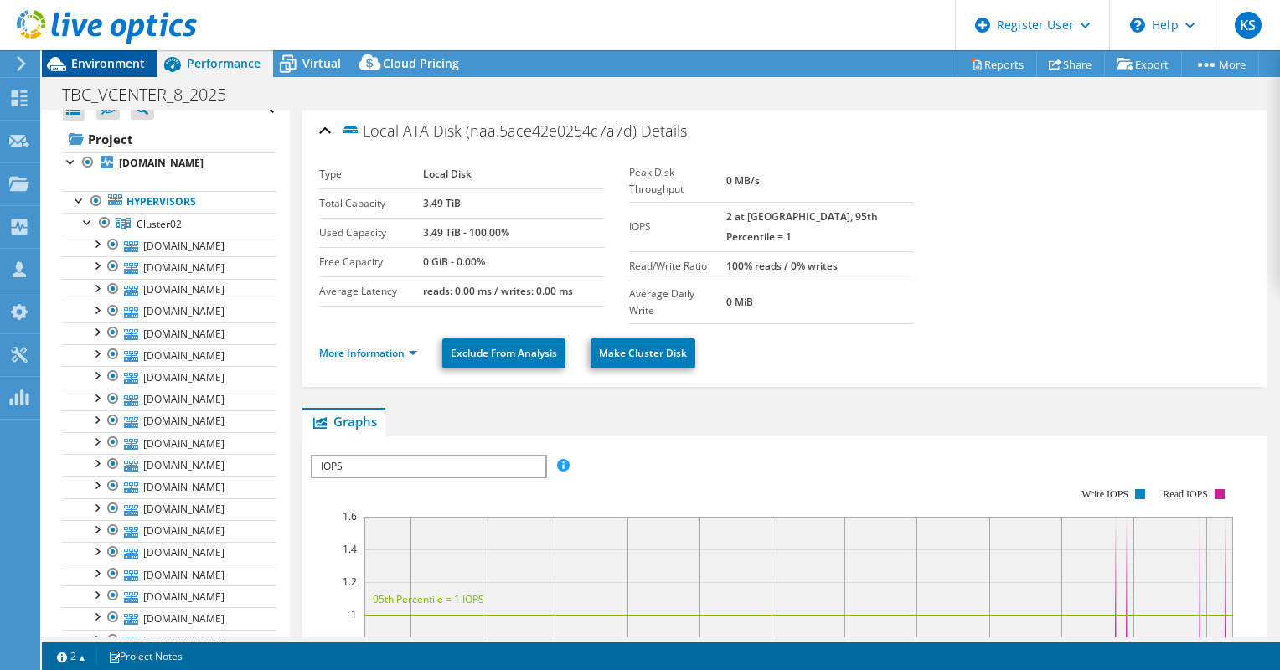
click at [122, 65] on span "Environment" at bounding box center [108, 63] width 74 height 16
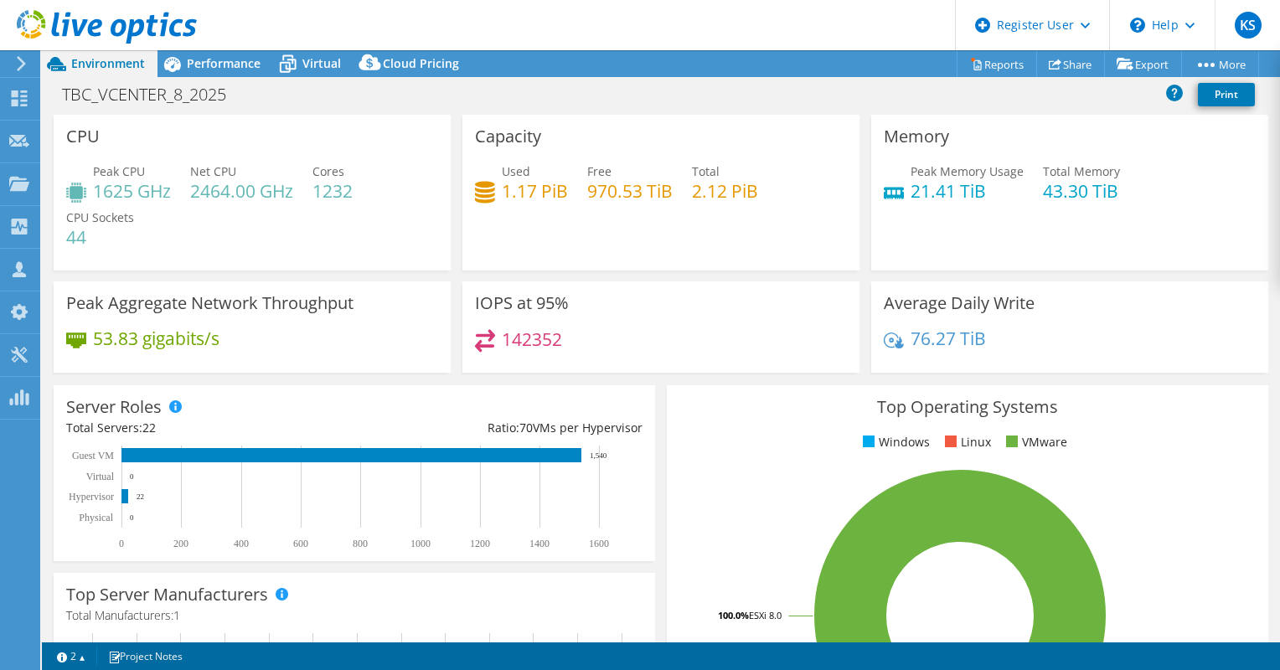
select select "USD"
click at [225, 61] on span "Performance" at bounding box center [224, 63] width 74 height 16
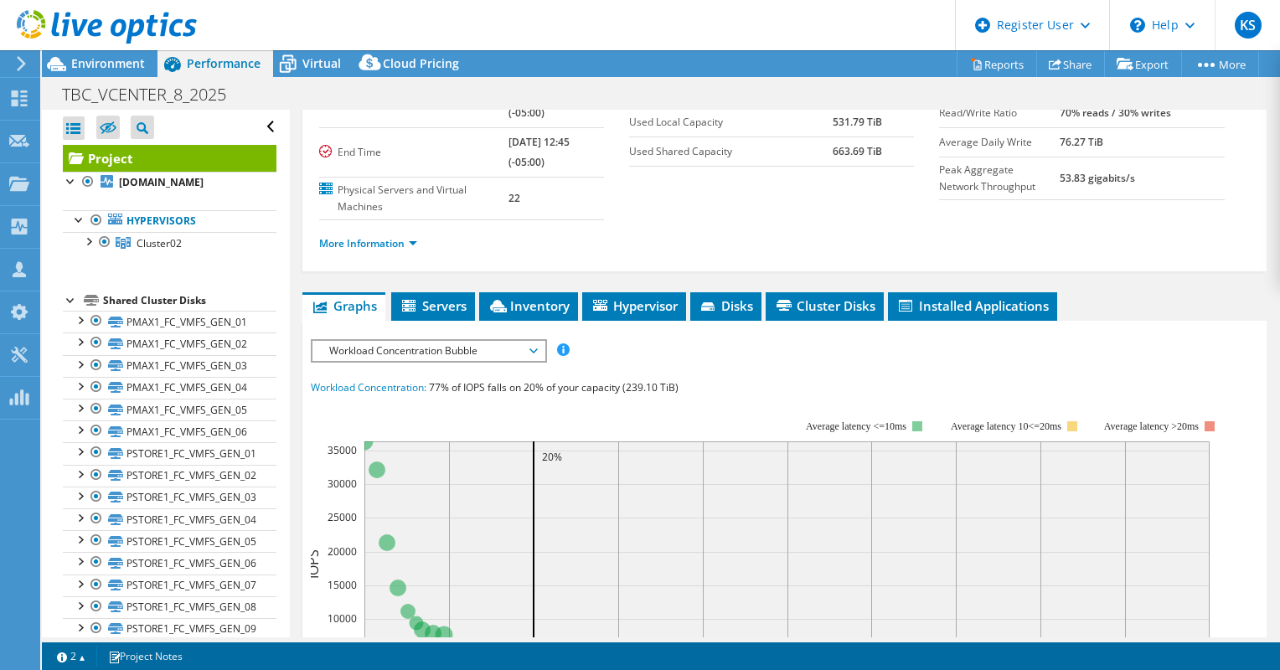
scroll to position [170, 0]
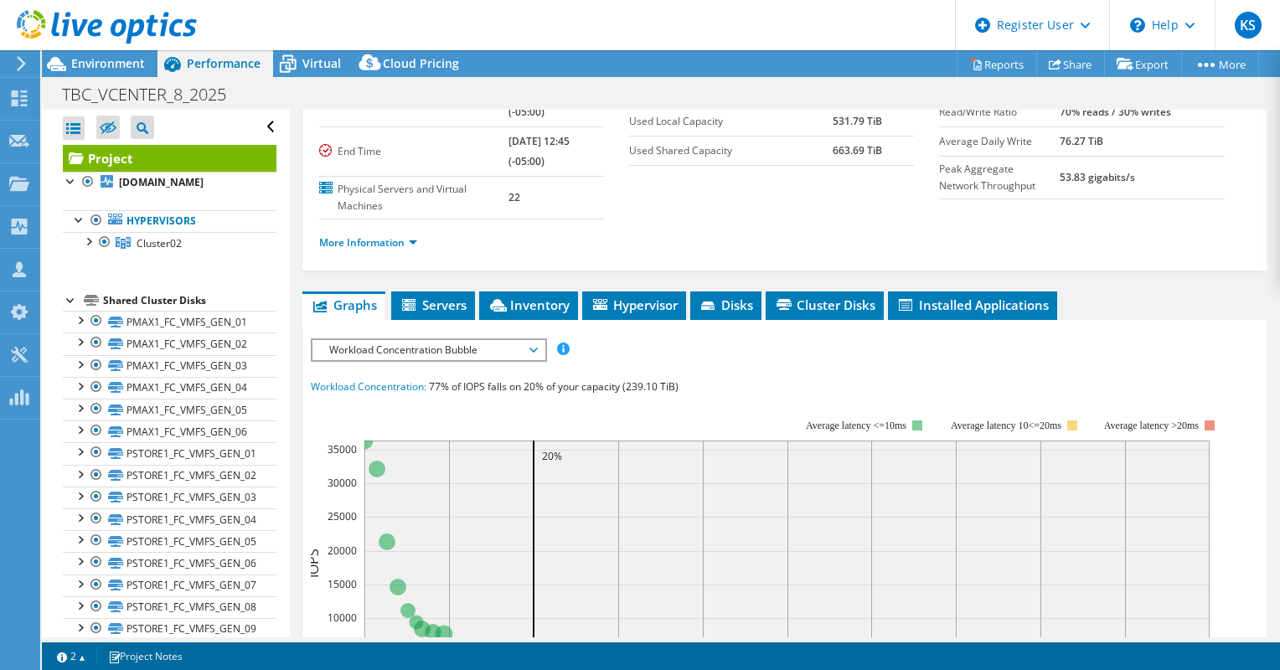
click at [482, 350] on span "Workload Concentration Bubble" at bounding box center [428, 350] width 215 height 20
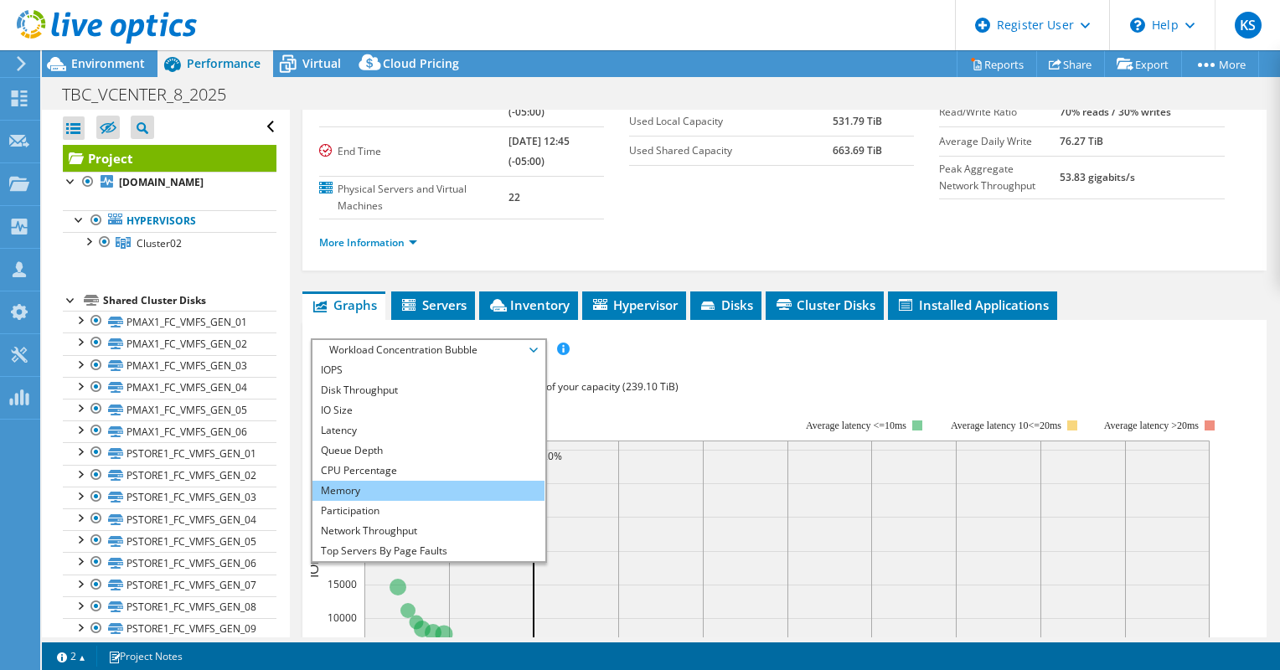
click at [375, 487] on li "Memory" at bounding box center [429, 491] width 232 height 20
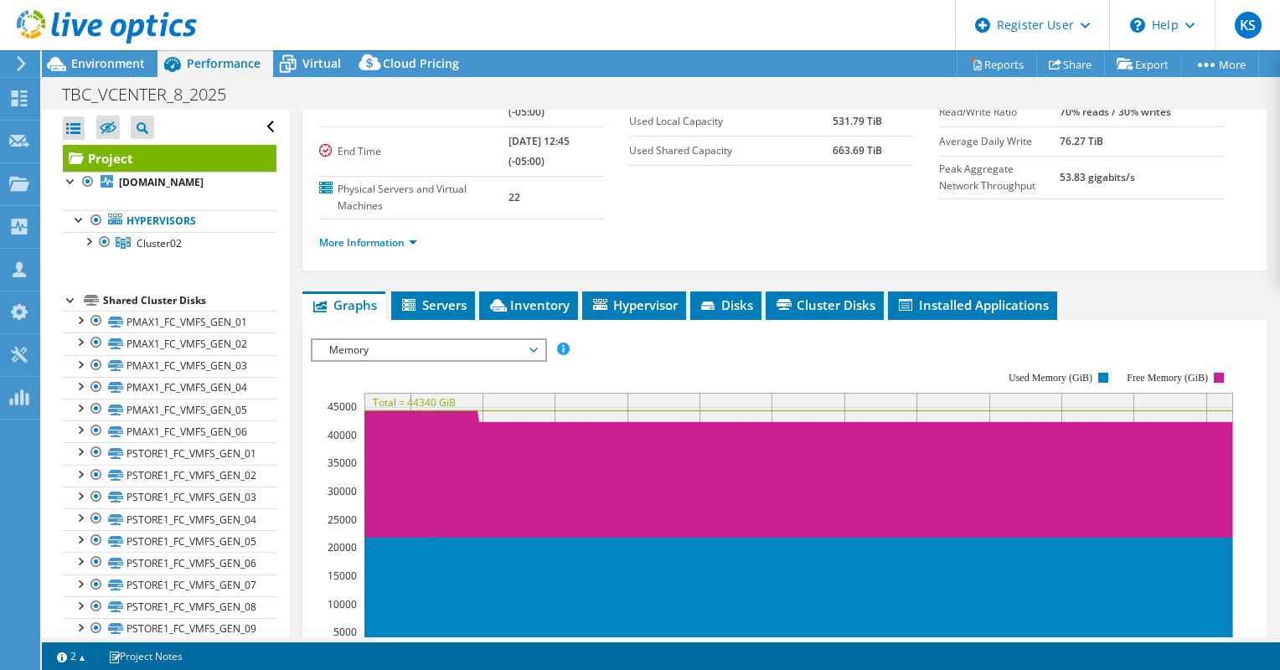
scroll to position [228, 0]
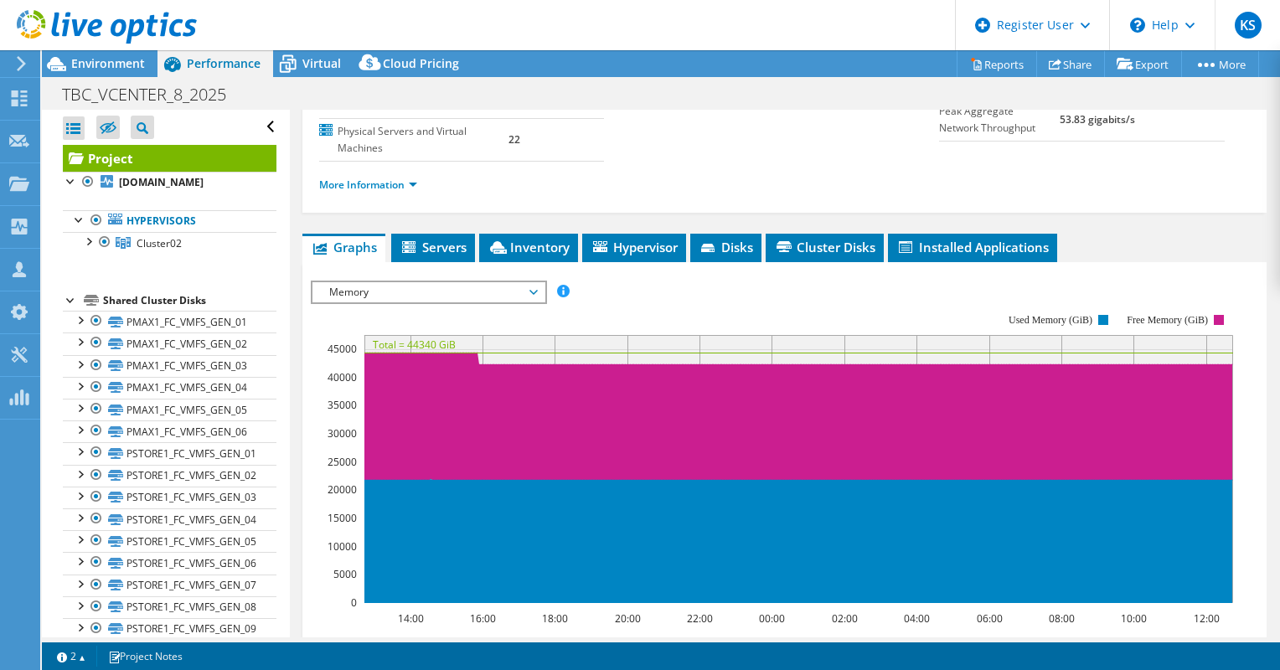
click at [1025, 281] on div "IOPS Disk Throughput IO Size Latency Queue Depth CPU Percentage Memory Page Fau…" at bounding box center [785, 292] width 948 height 23
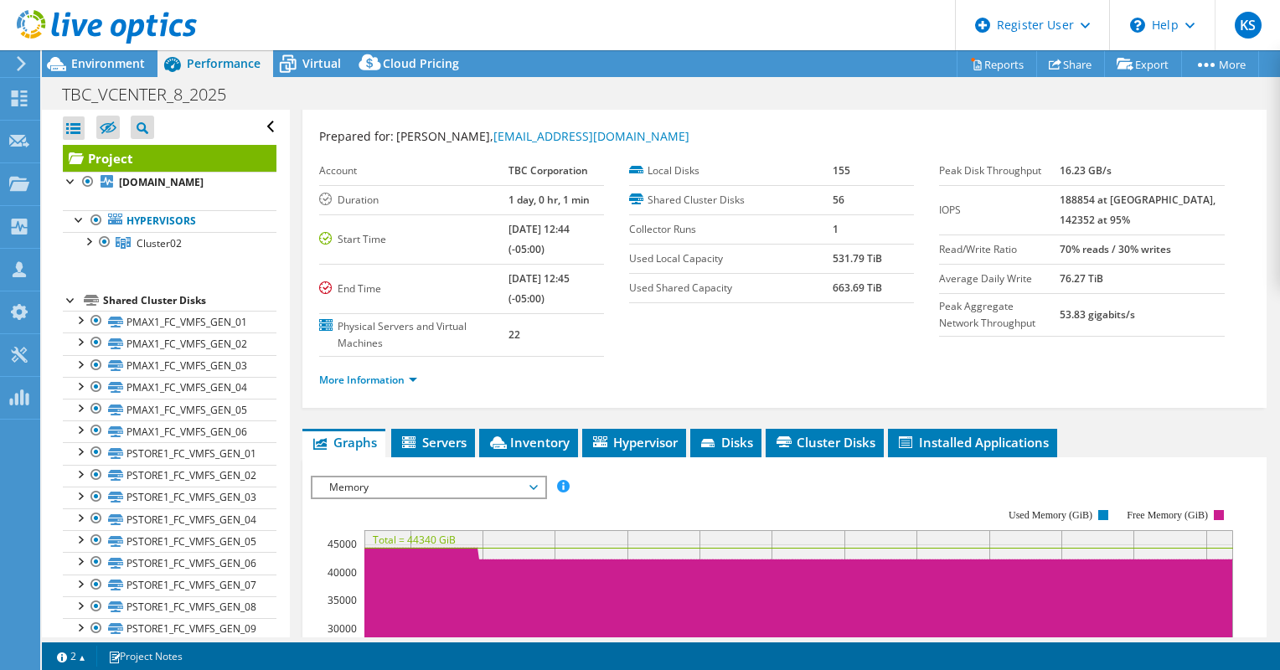
scroll to position [26, 0]
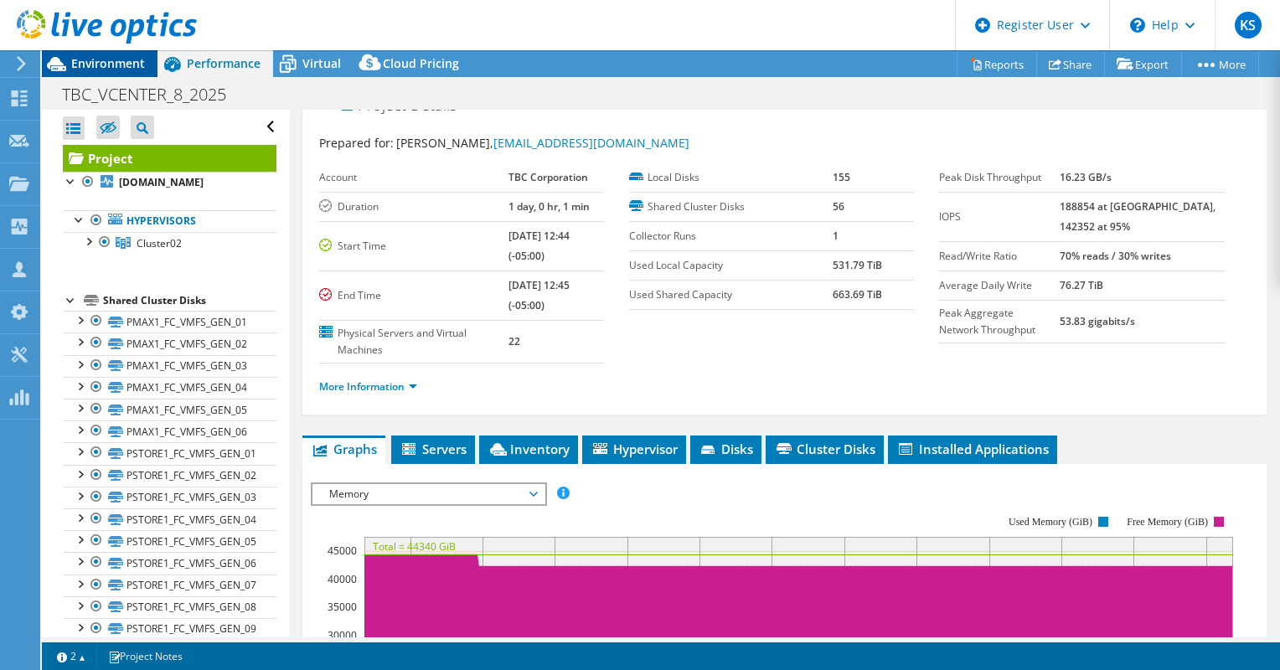
click at [90, 67] on span "Environment" at bounding box center [108, 63] width 74 height 16
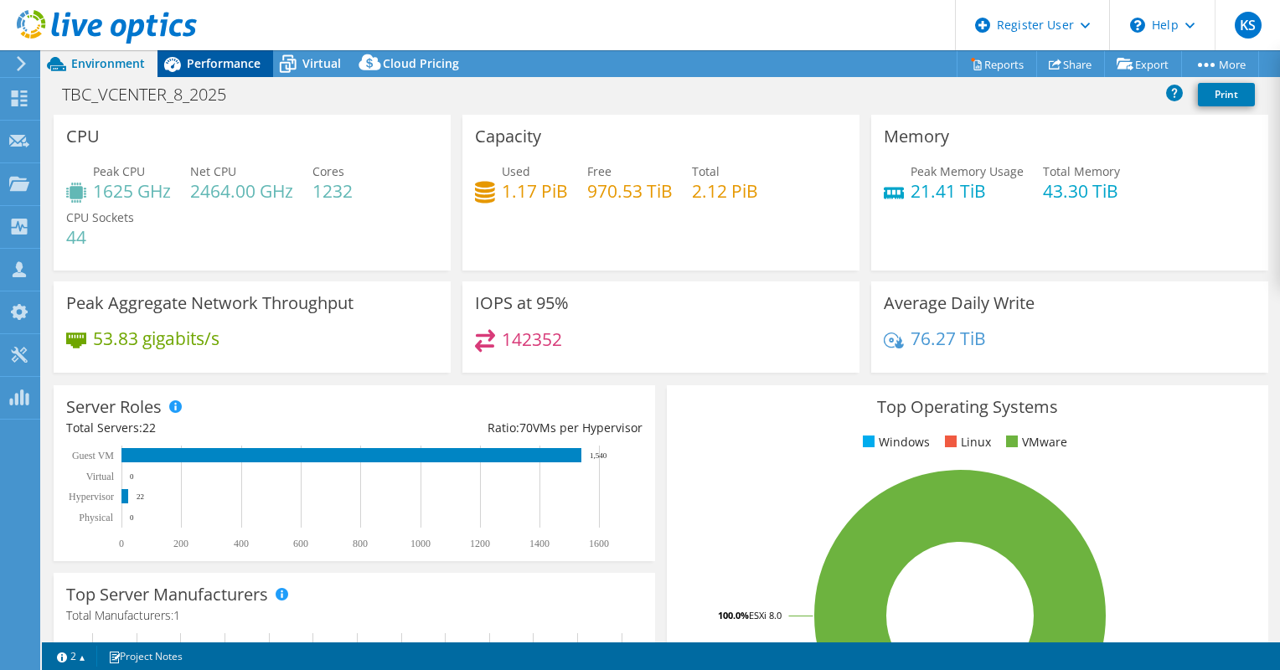
click at [233, 58] on span "Performance" at bounding box center [224, 63] width 74 height 16
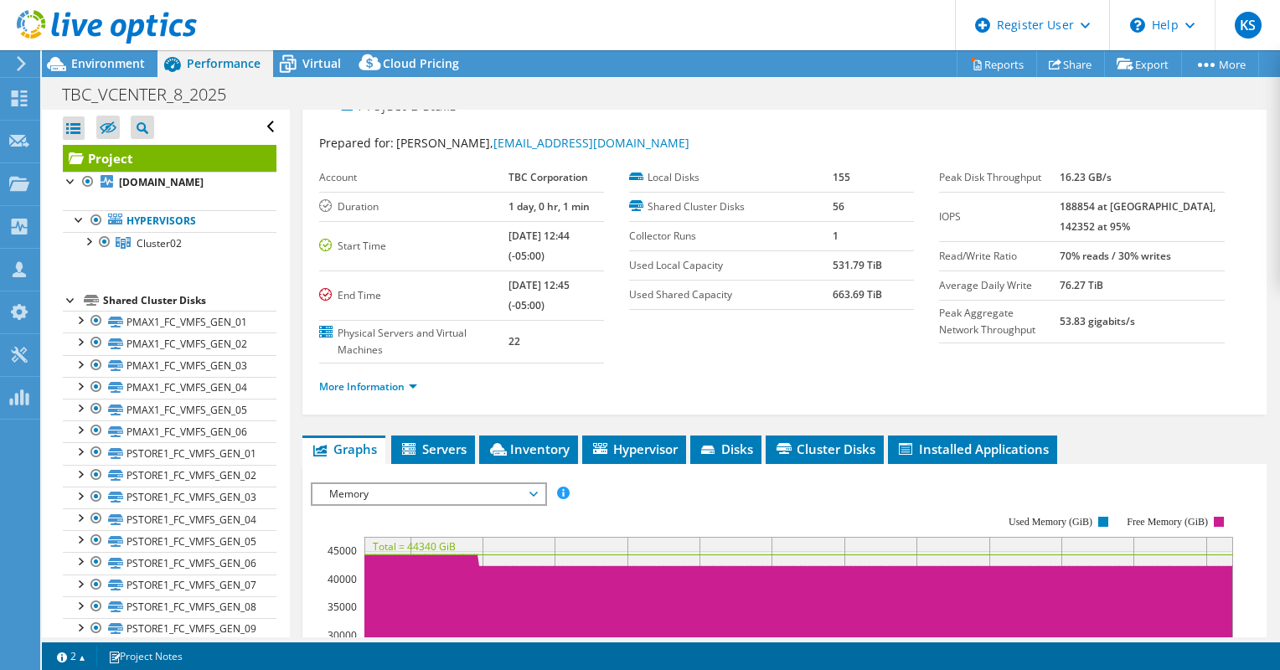
drag, startPoint x: 409, startPoint y: 546, endPoint x: 432, endPoint y: 546, distance: 23.5
click at [432, 546] on text "Total = 44340 GiB" at bounding box center [414, 547] width 83 height 14
click at [85, 55] on div at bounding box center [98, 28] width 197 height 56
click at [87, 59] on span "Environment" at bounding box center [108, 63] width 74 height 16
